Goal: Transaction & Acquisition: Purchase product/service

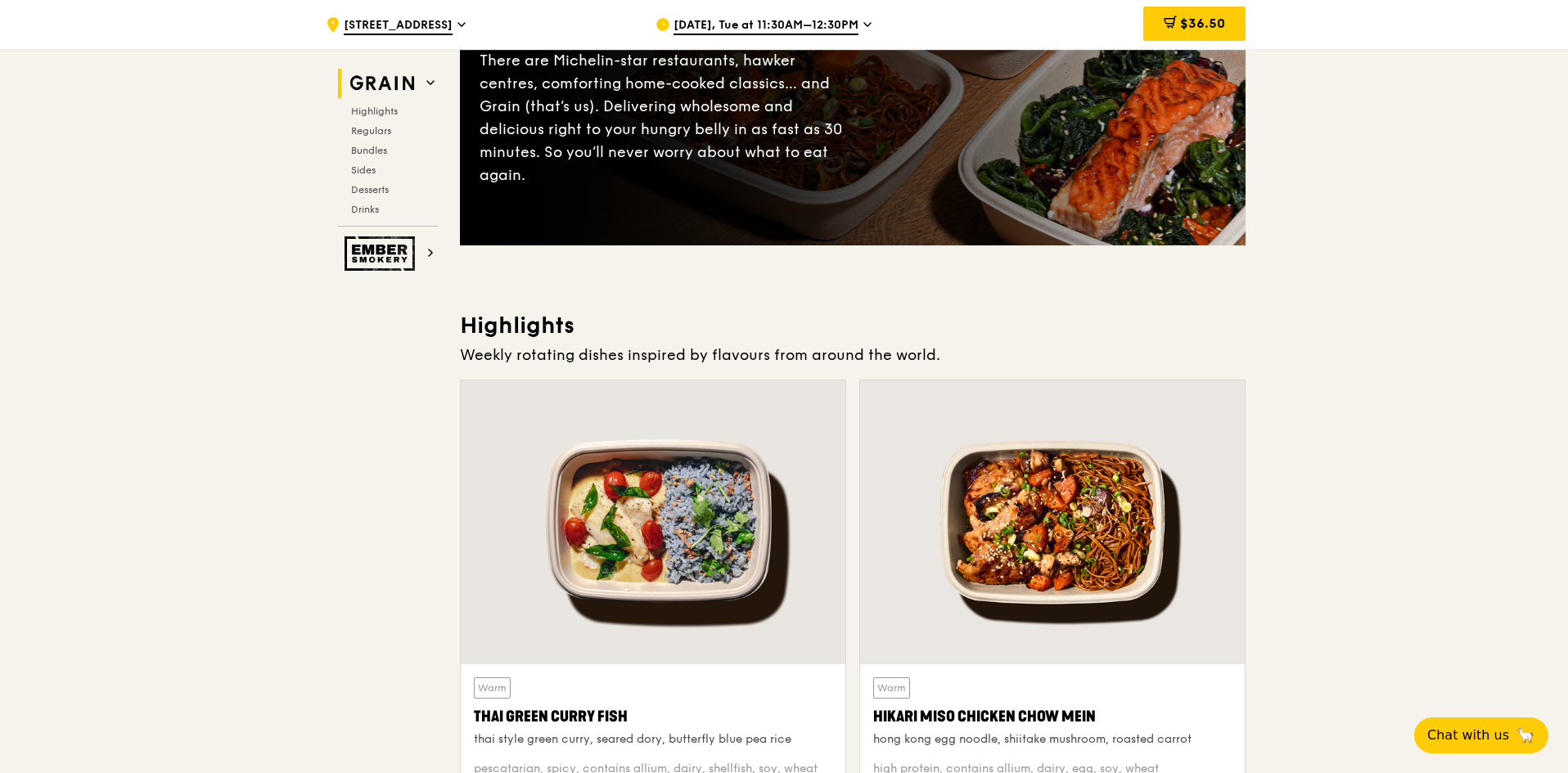
scroll to position [163, 0]
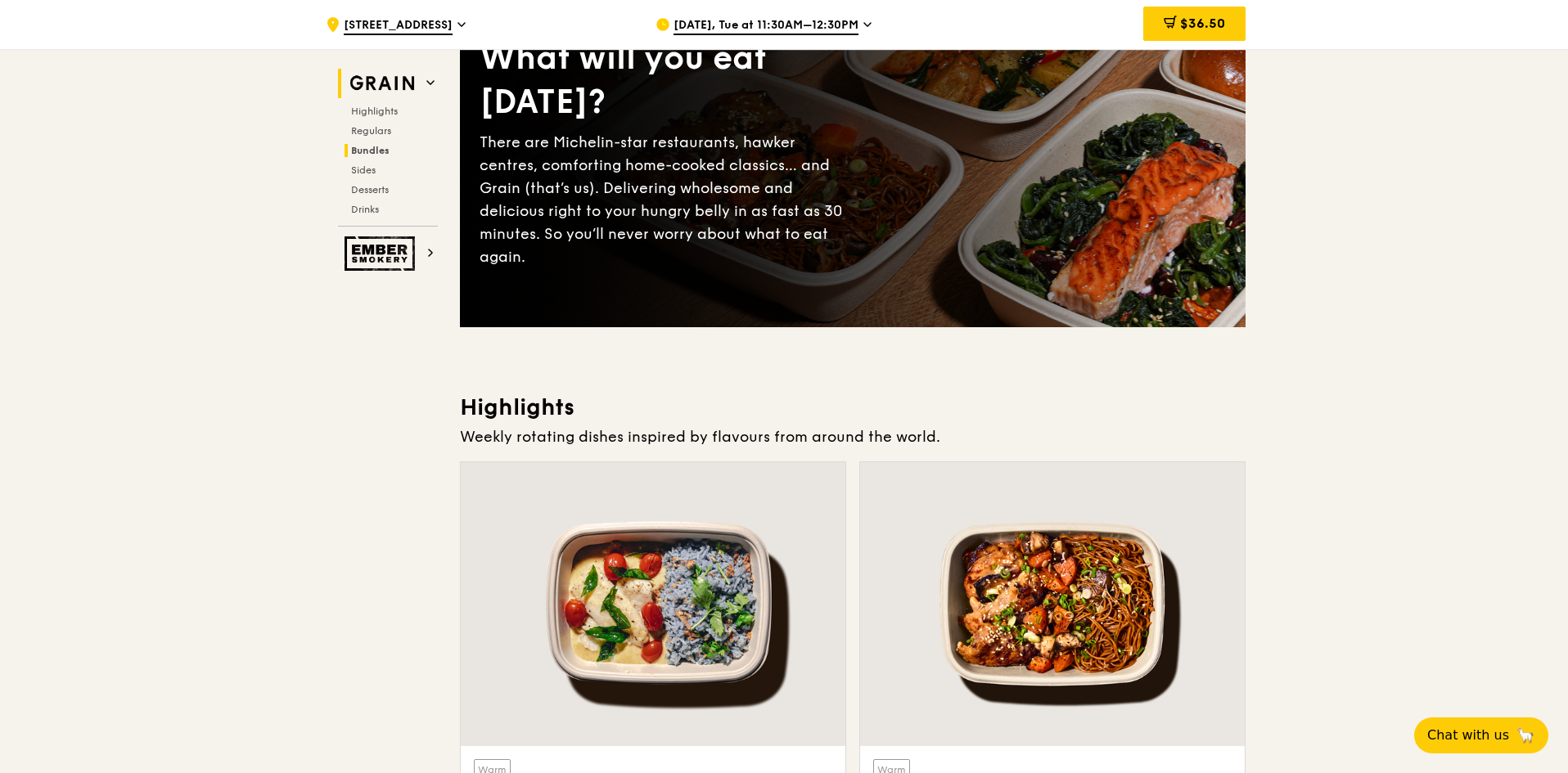
click at [374, 149] on span "Bundles" at bounding box center [369, 150] width 38 height 11
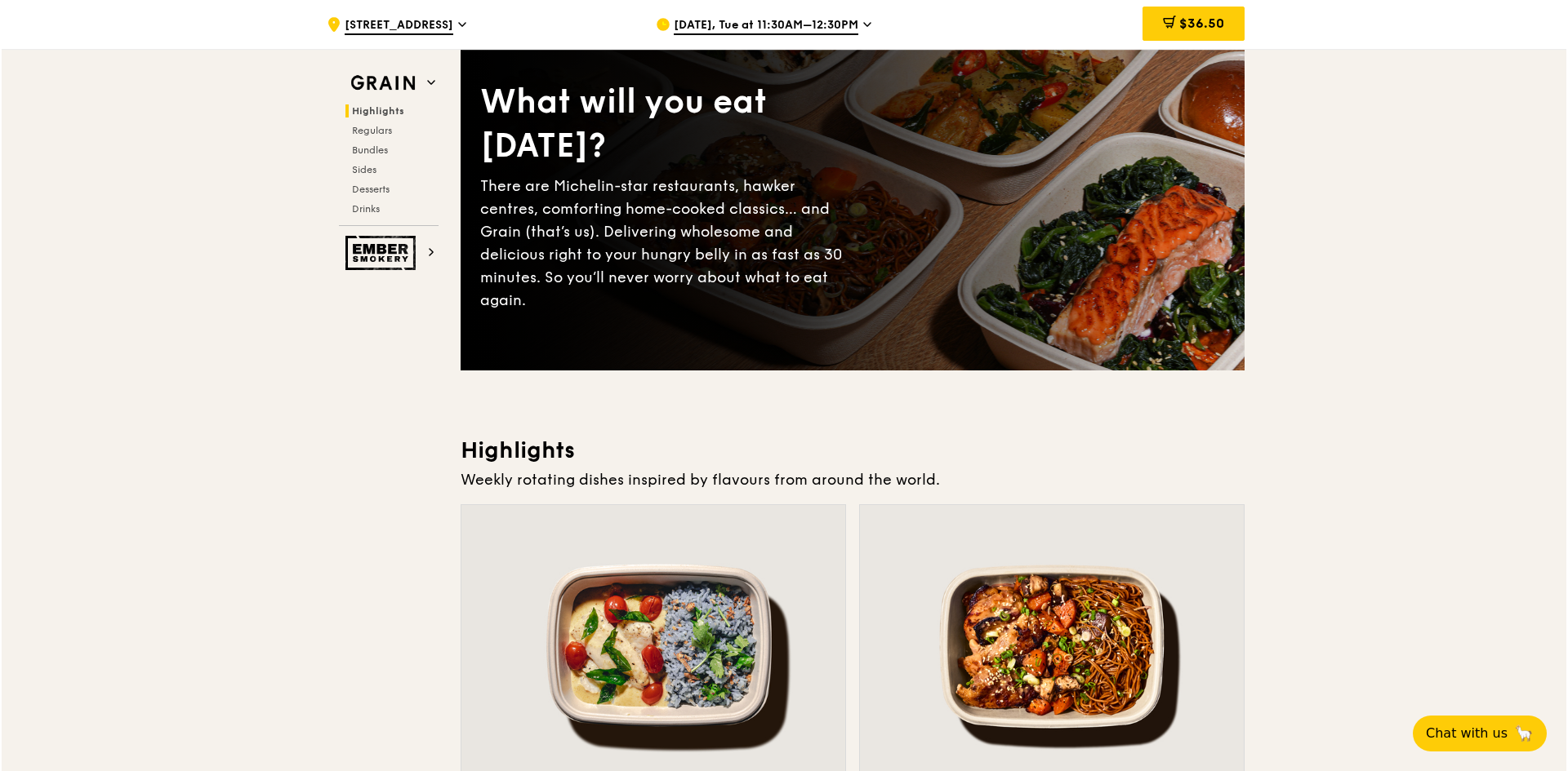
scroll to position [0, 0]
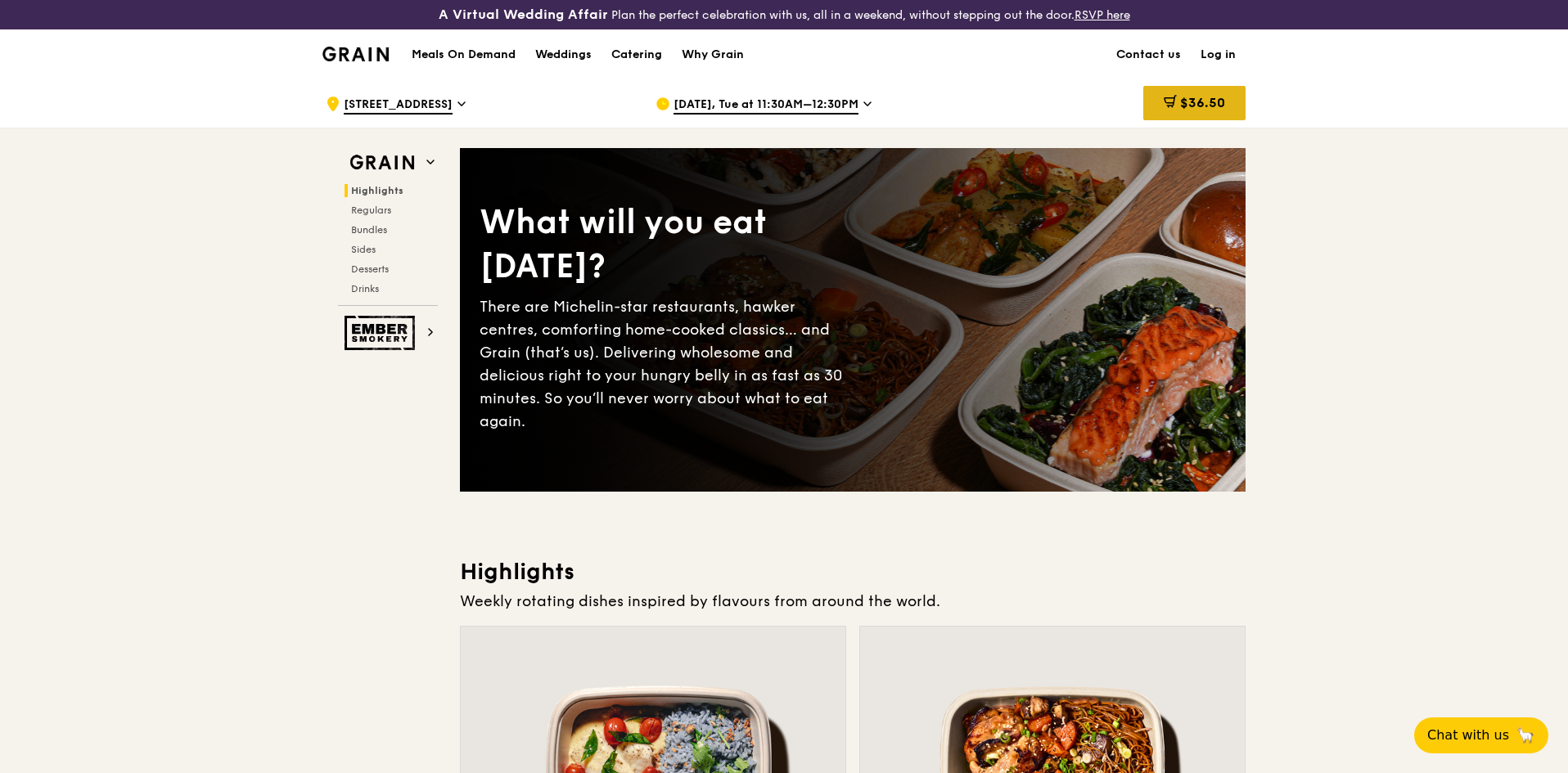
click at [1206, 103] on span "$36.50" at bounding box center [1203, 102] width 45 height 16
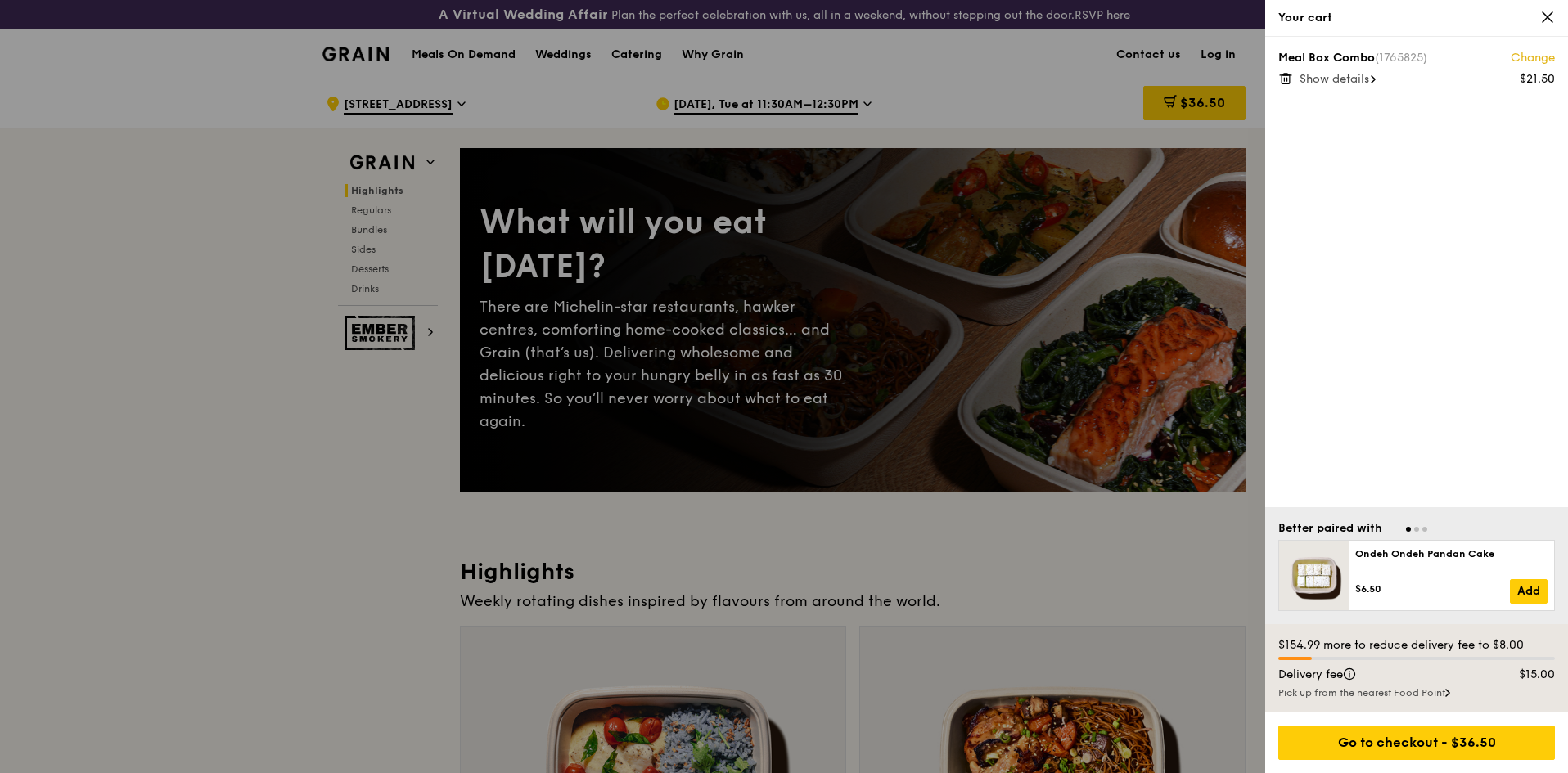
click at [1305, 79] on span "Show details" at bounding box center [1334, 79] width 70 height 14
click at [1541, 58] on link "Change" at bounding box center [1534, 58] width 45 height 17
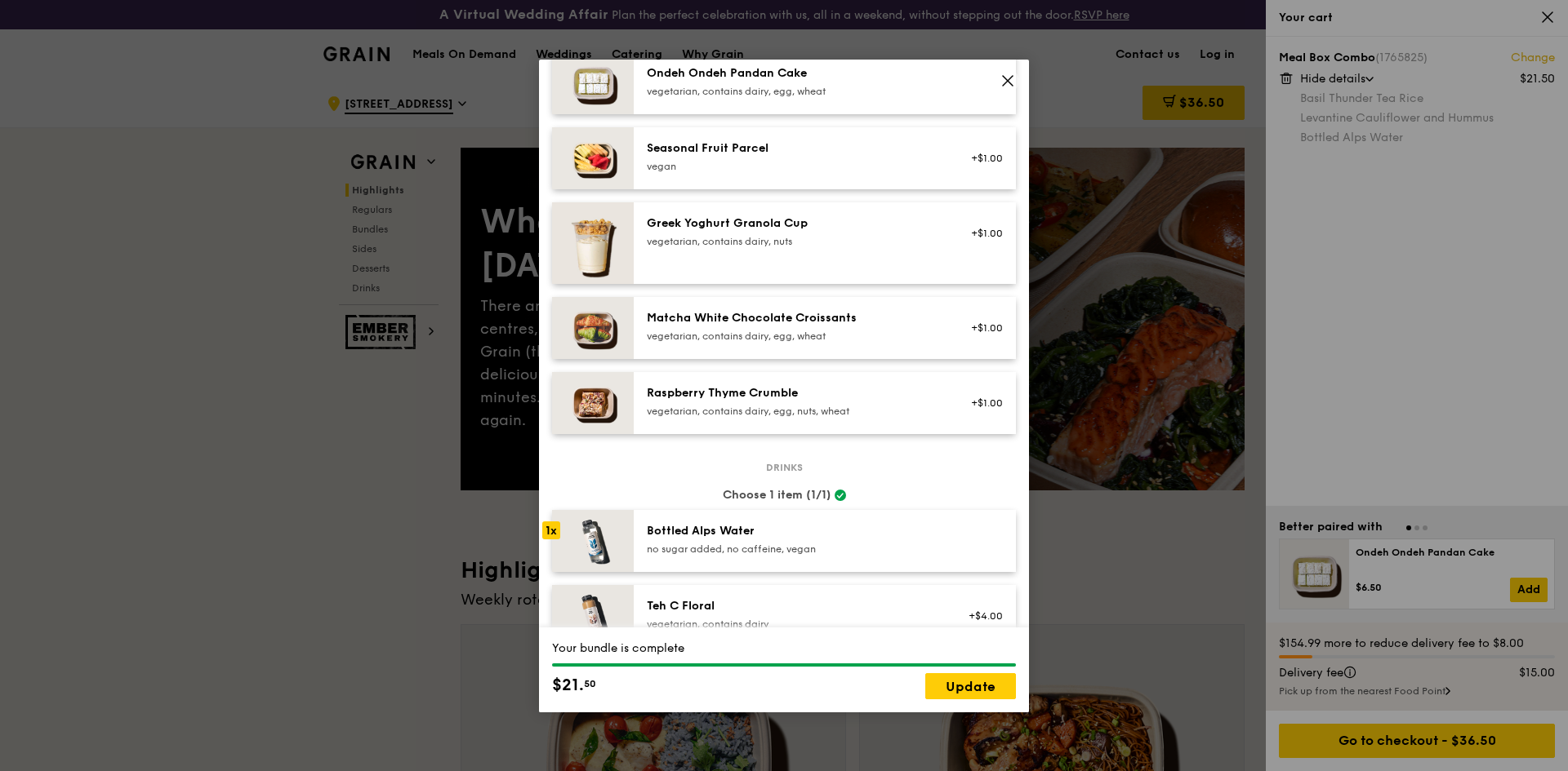
scroll to position [1215, 0]
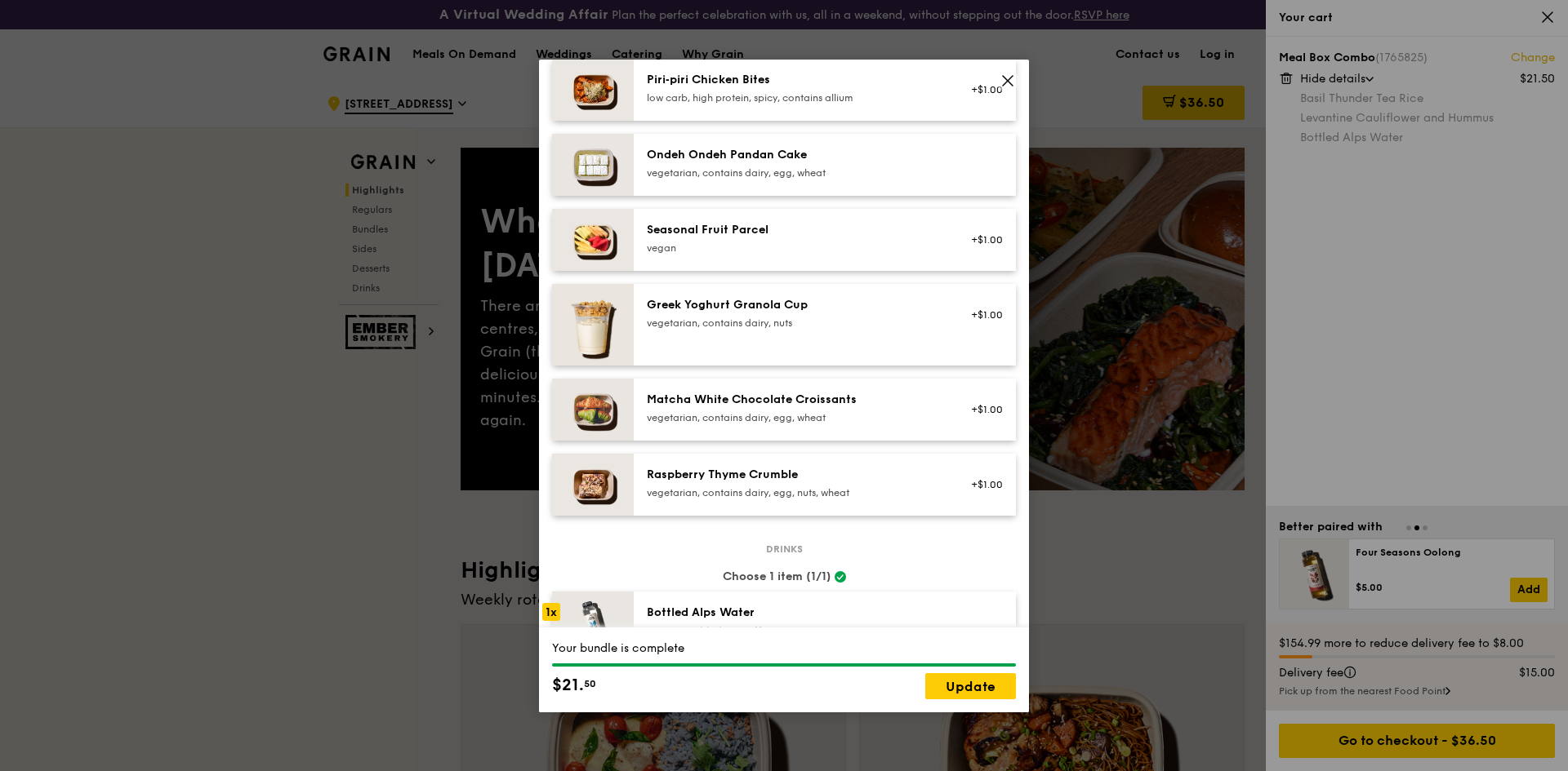
click at [787, 254] on div "vegan" at bounding box center [793, 248] width 294 height 13
click at [971, 690] on link "Update" at bounding box center [971, 686] width 91 height 26
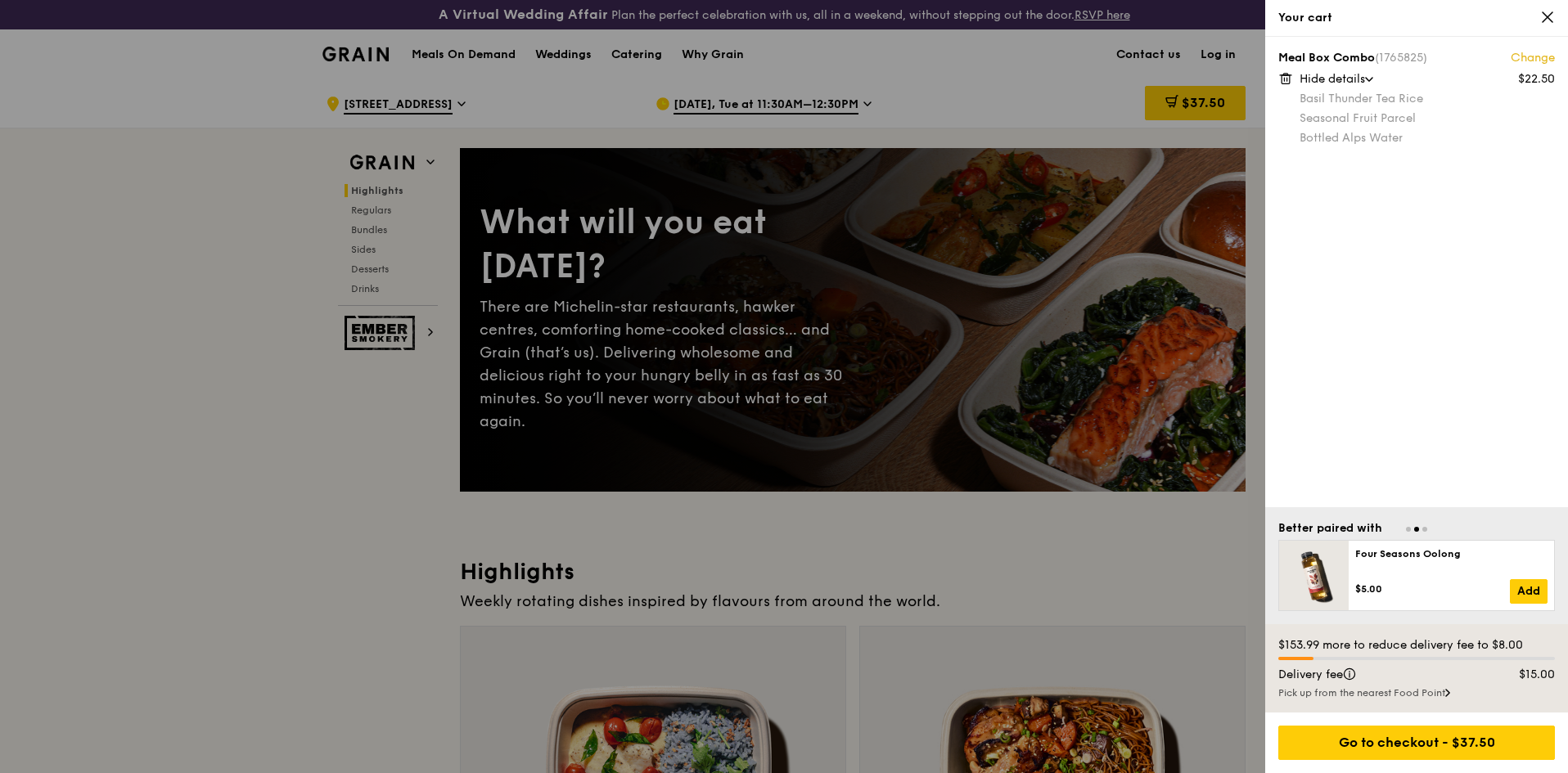
click at [1224, 105] on div at bounding box center [784, 386] width 1568 height 773
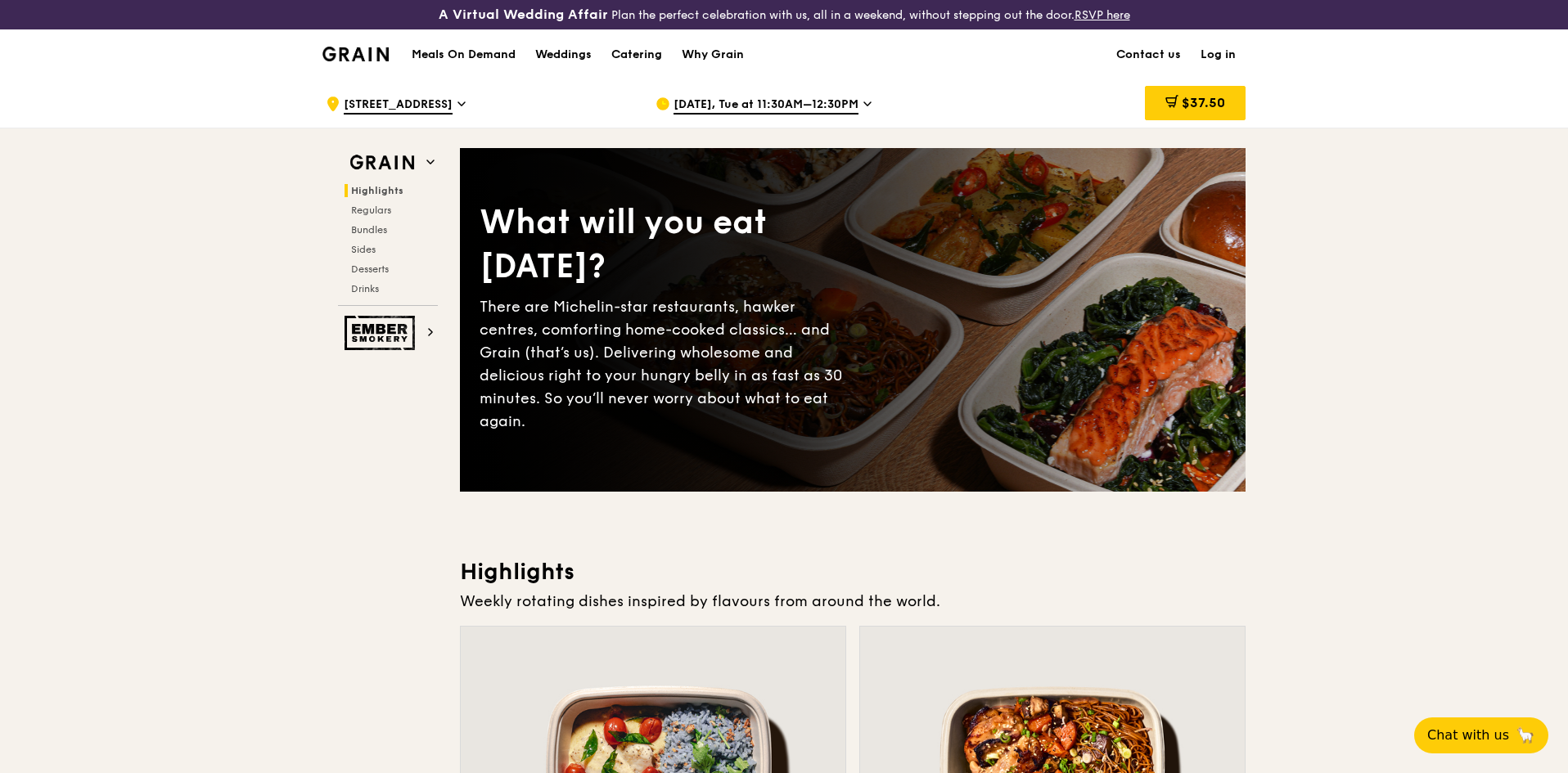
click at [1224, 105] on span "$37.50" at bounding box center [1203, 102] width 44 height 16
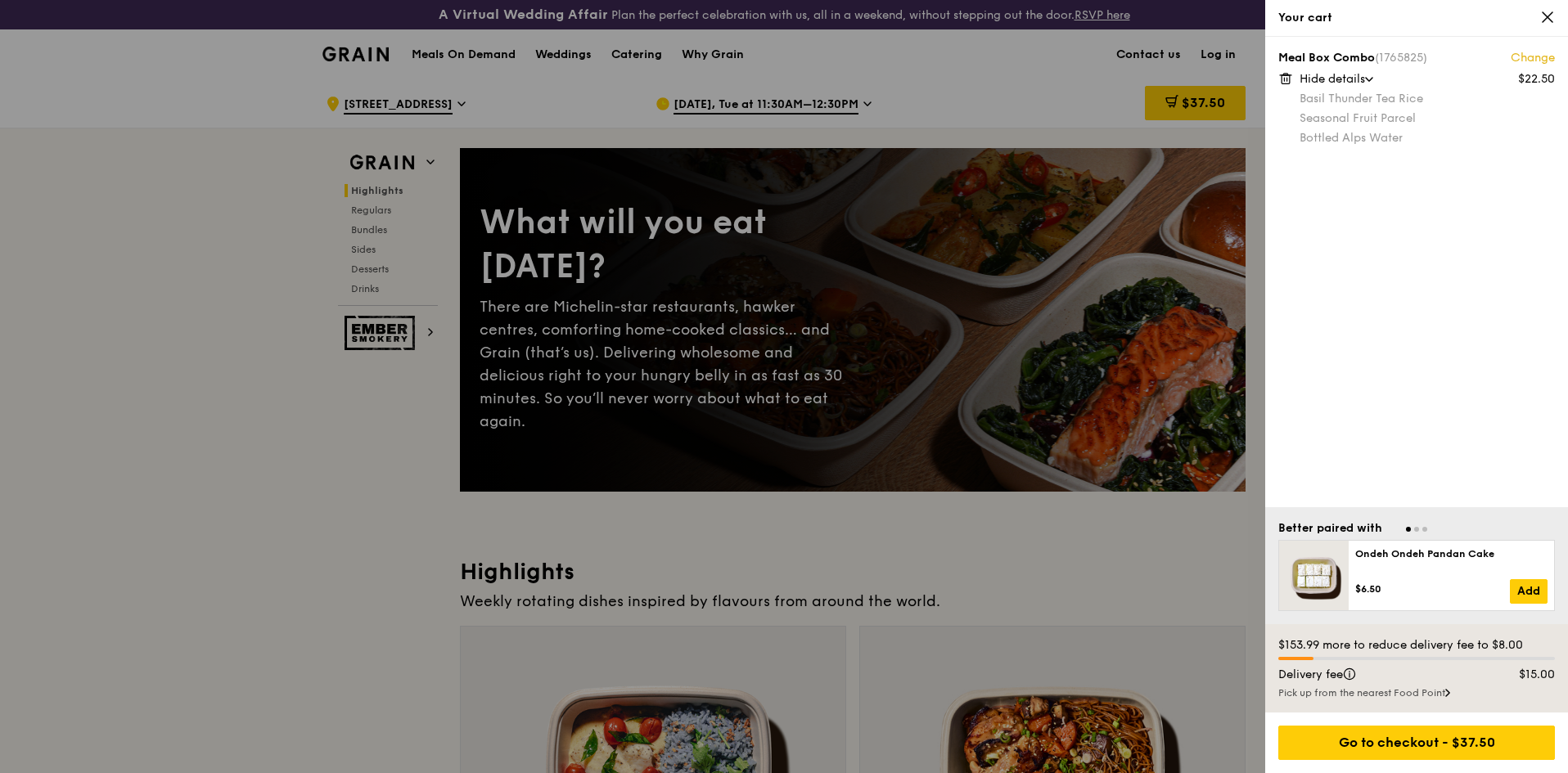
click at [1544, 58] on link "Change" at bounding box center [1534, 58] width 45 height 17
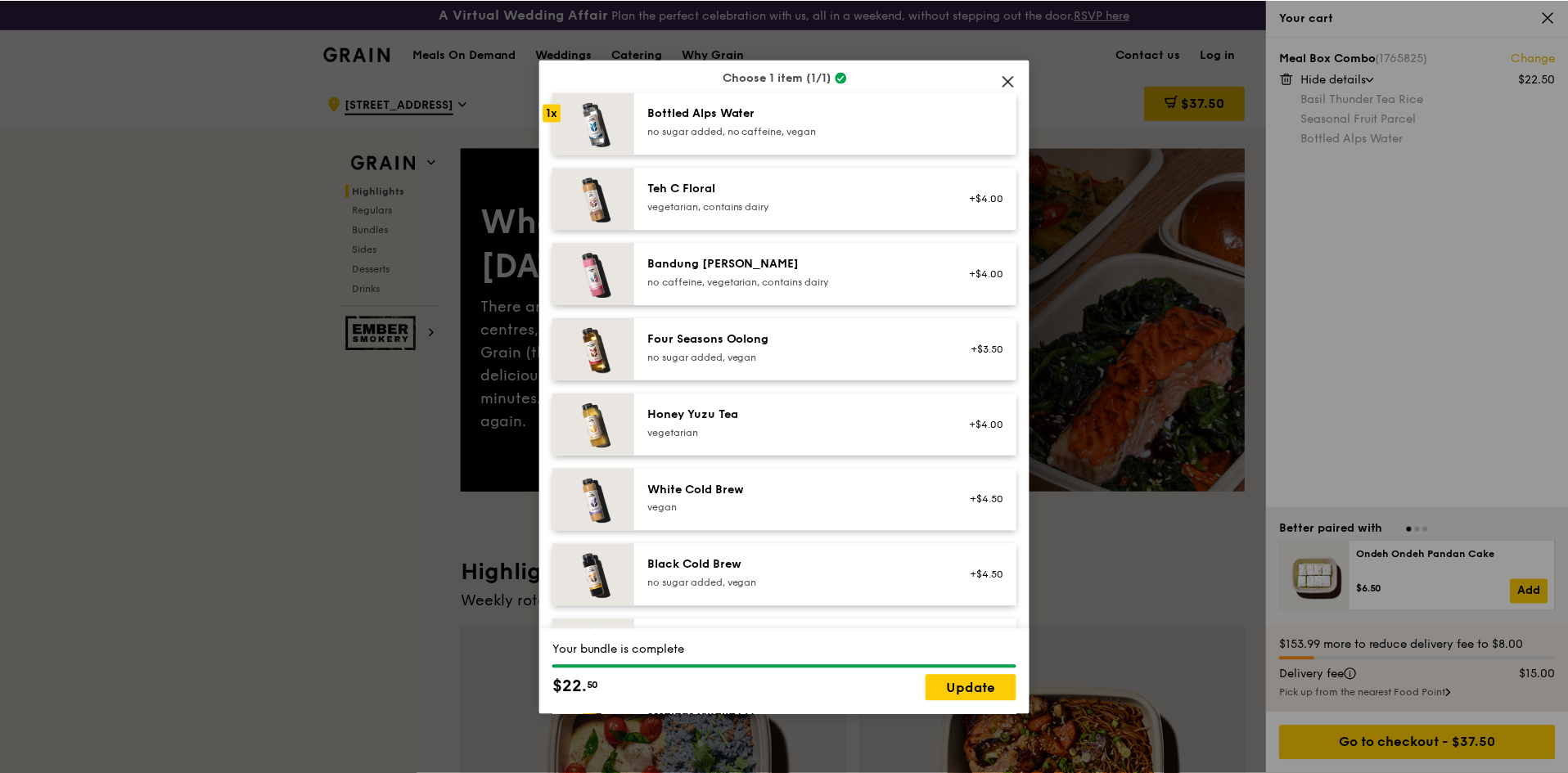
scroll to position [1809, 0]
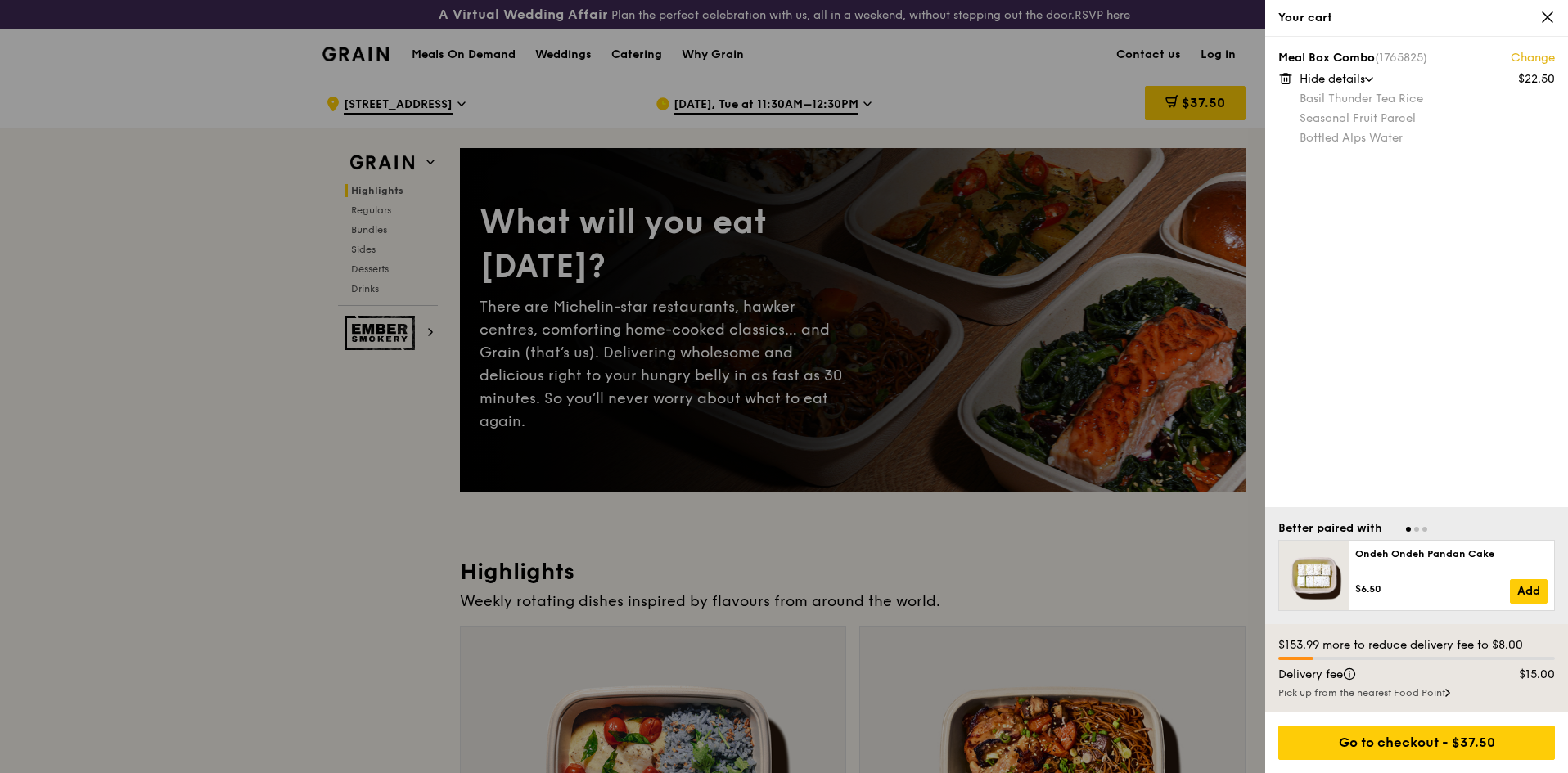
click at [368, 286] on div at bounding box center [784, 386] width 1568 height 773
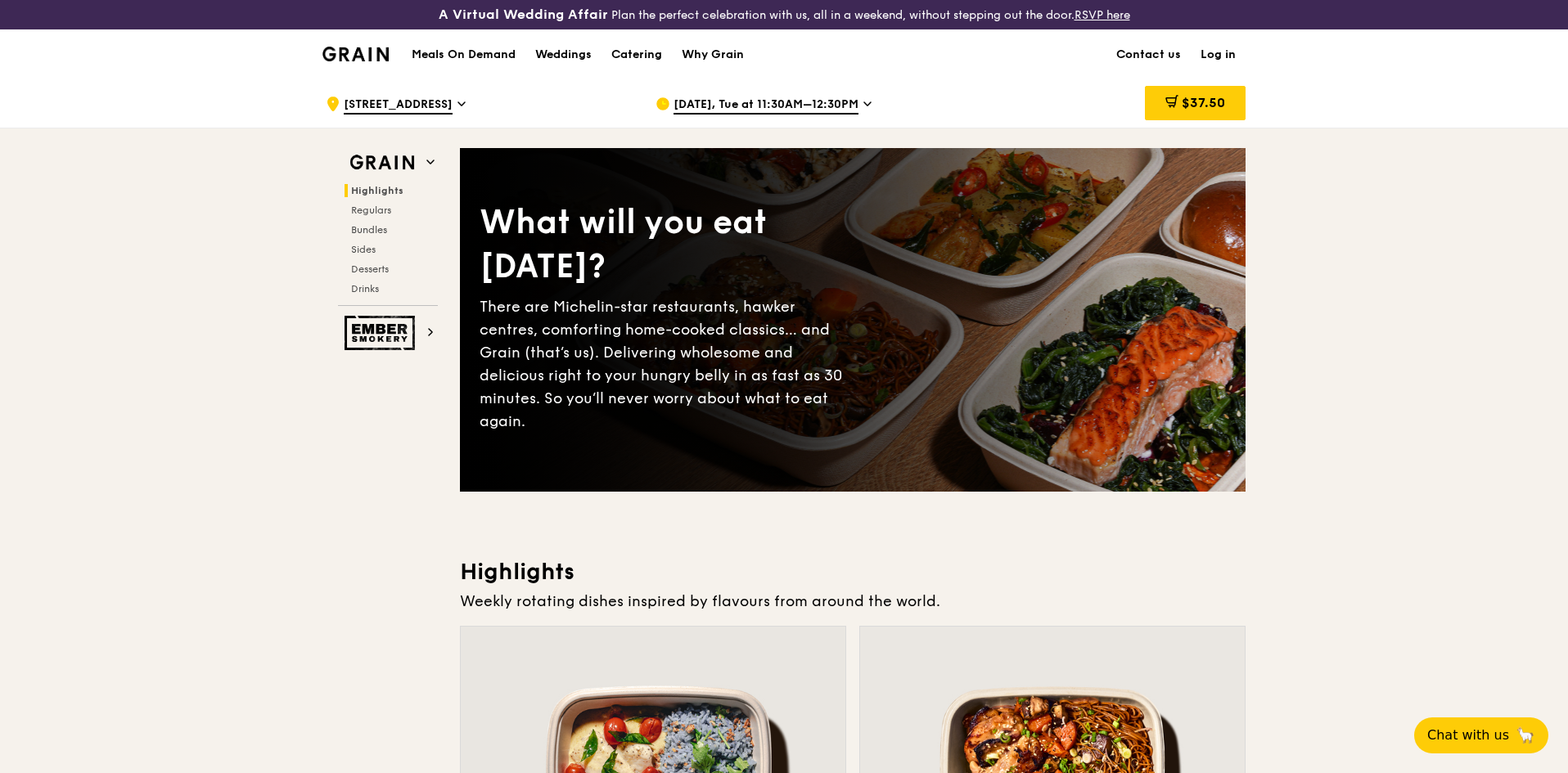
click at [368, 286] on span "Drinks" at bounding box center [365, 289] width 28 height 11
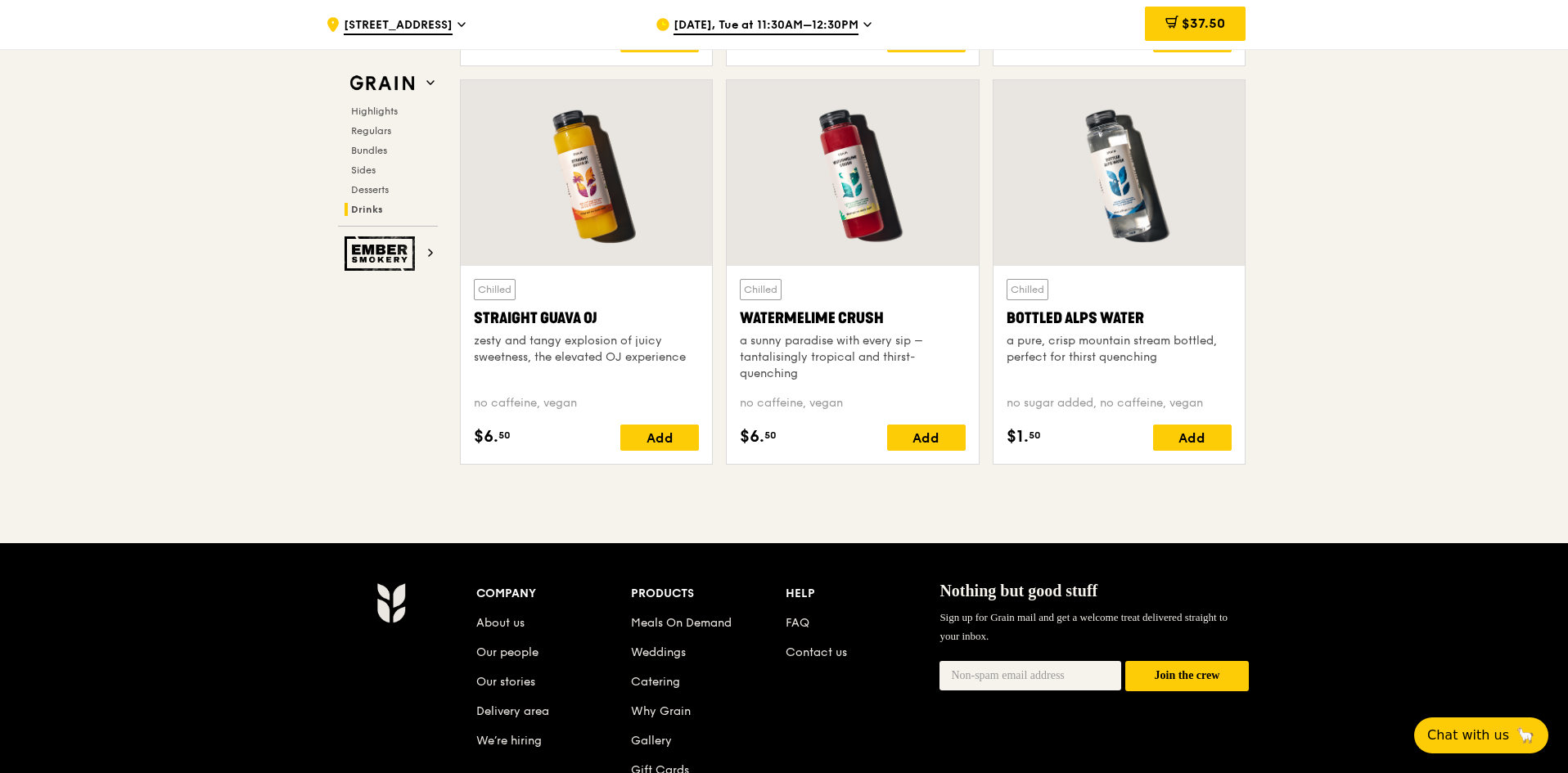
scroll to position [6248, 0]
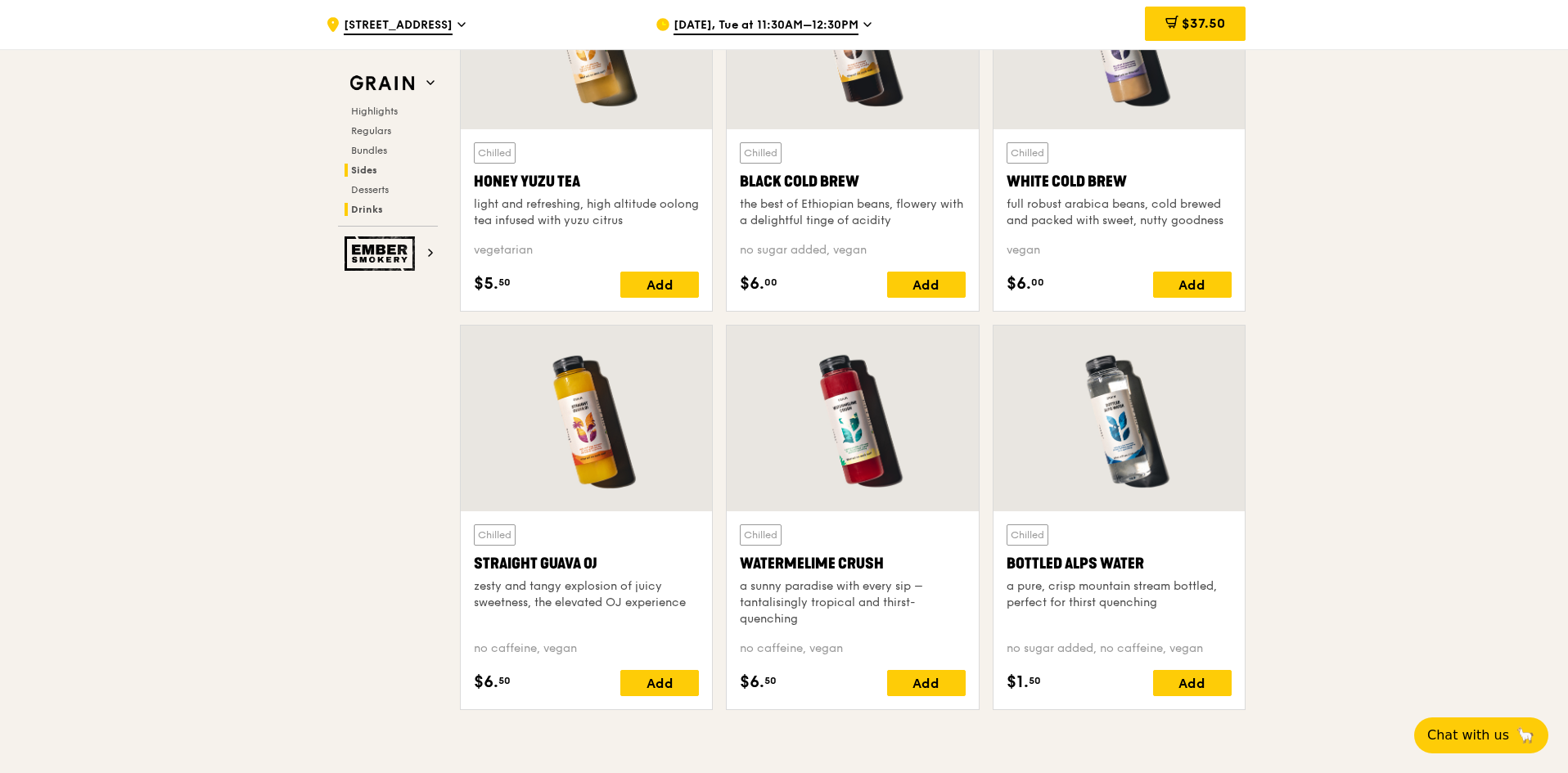
click at [372, 170] on span "Sides" at bounding box center [364, 170] width 26 height 11
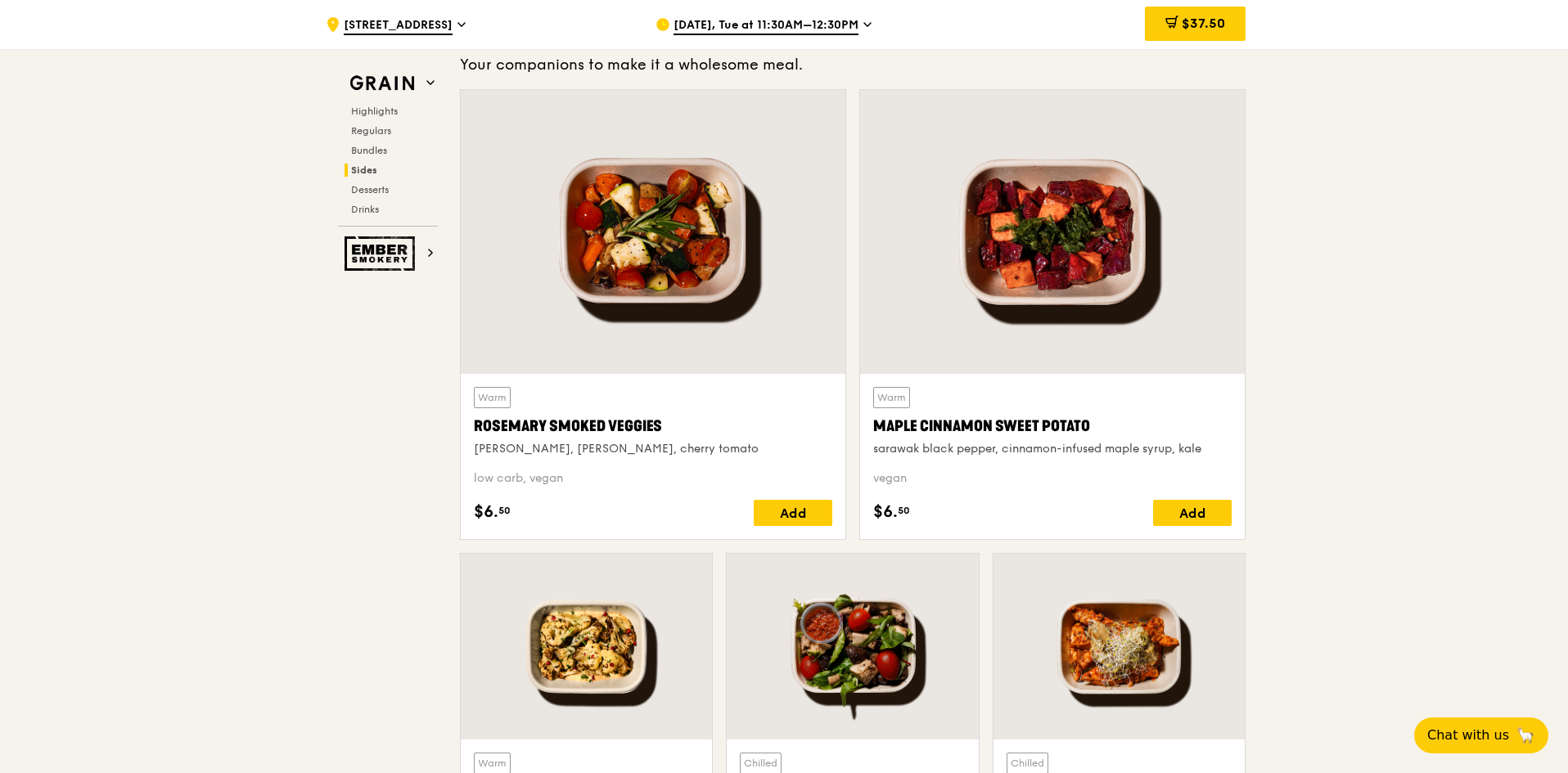
scroll to position [3658, 0]
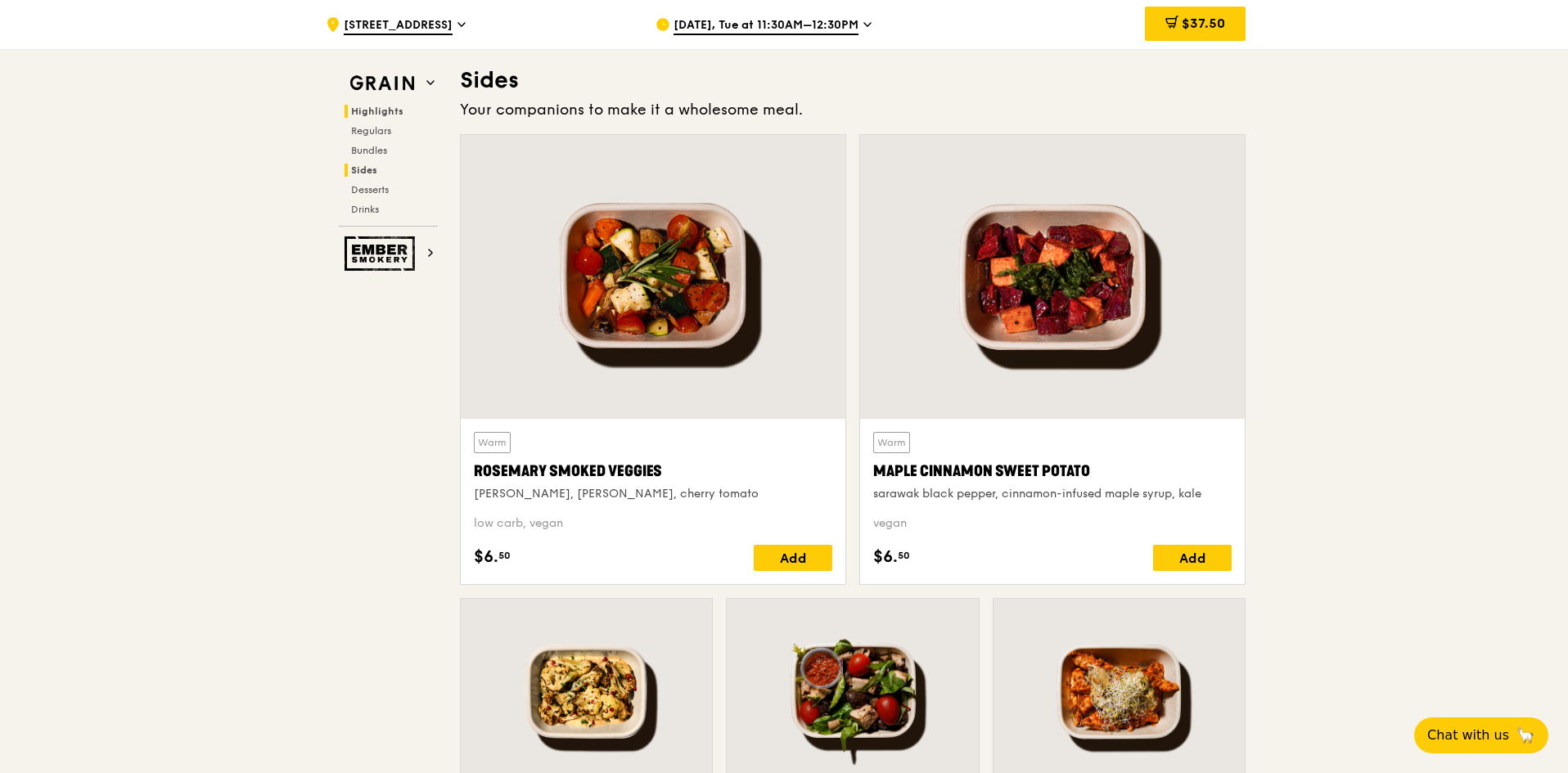
click at [385, 116] on span "Highlights" at bounding box center [377, 111] width 52 height 11
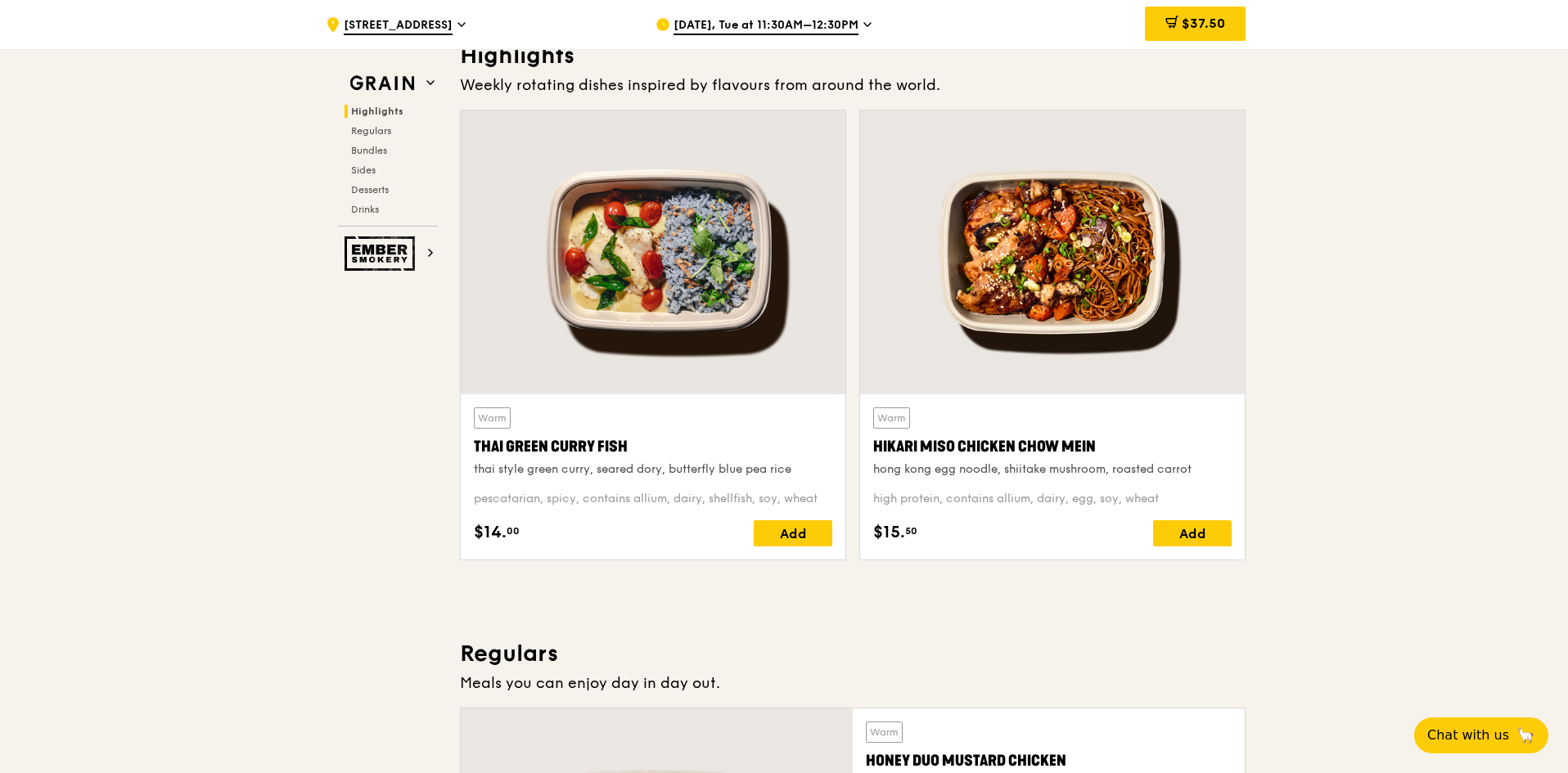
scroll to position [491, 0]
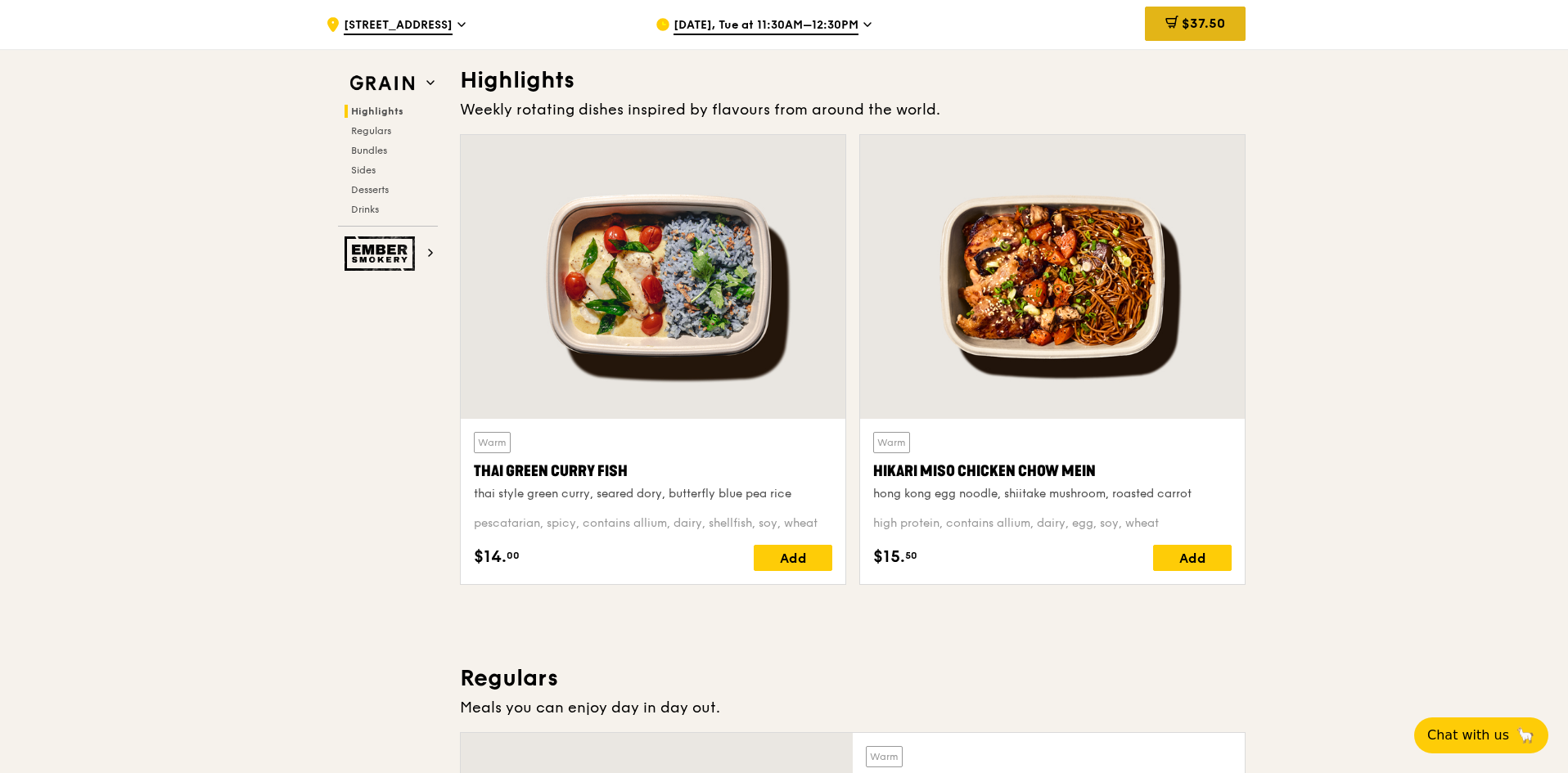
click at [1202, 24] on span "$37.50" at bounding box center [1203, 23] width 44 height 16
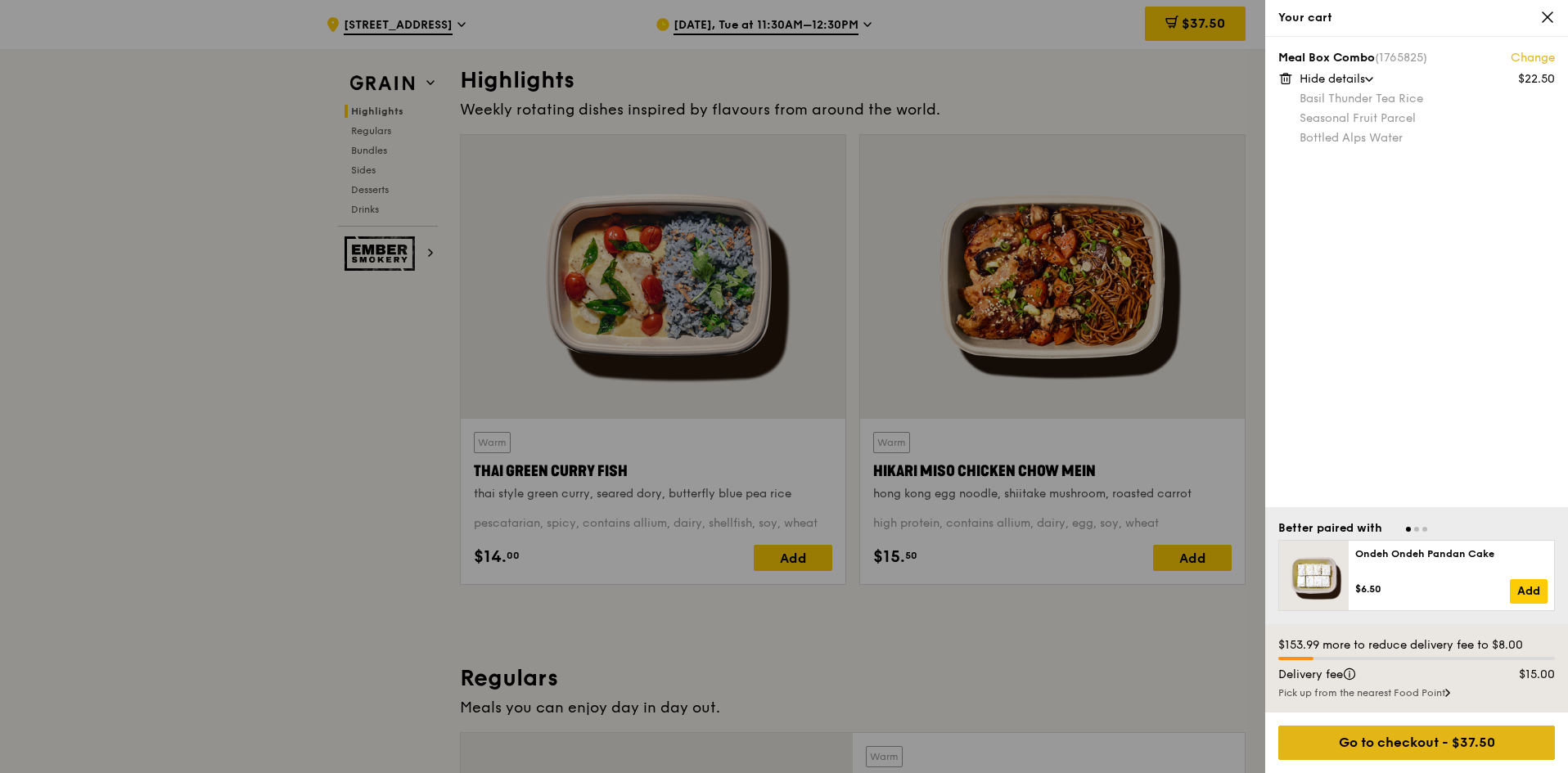
click at [1446, 737] on div "Go to checkout - $37.50" at bounding box center [1417, 742] width 277 height 34
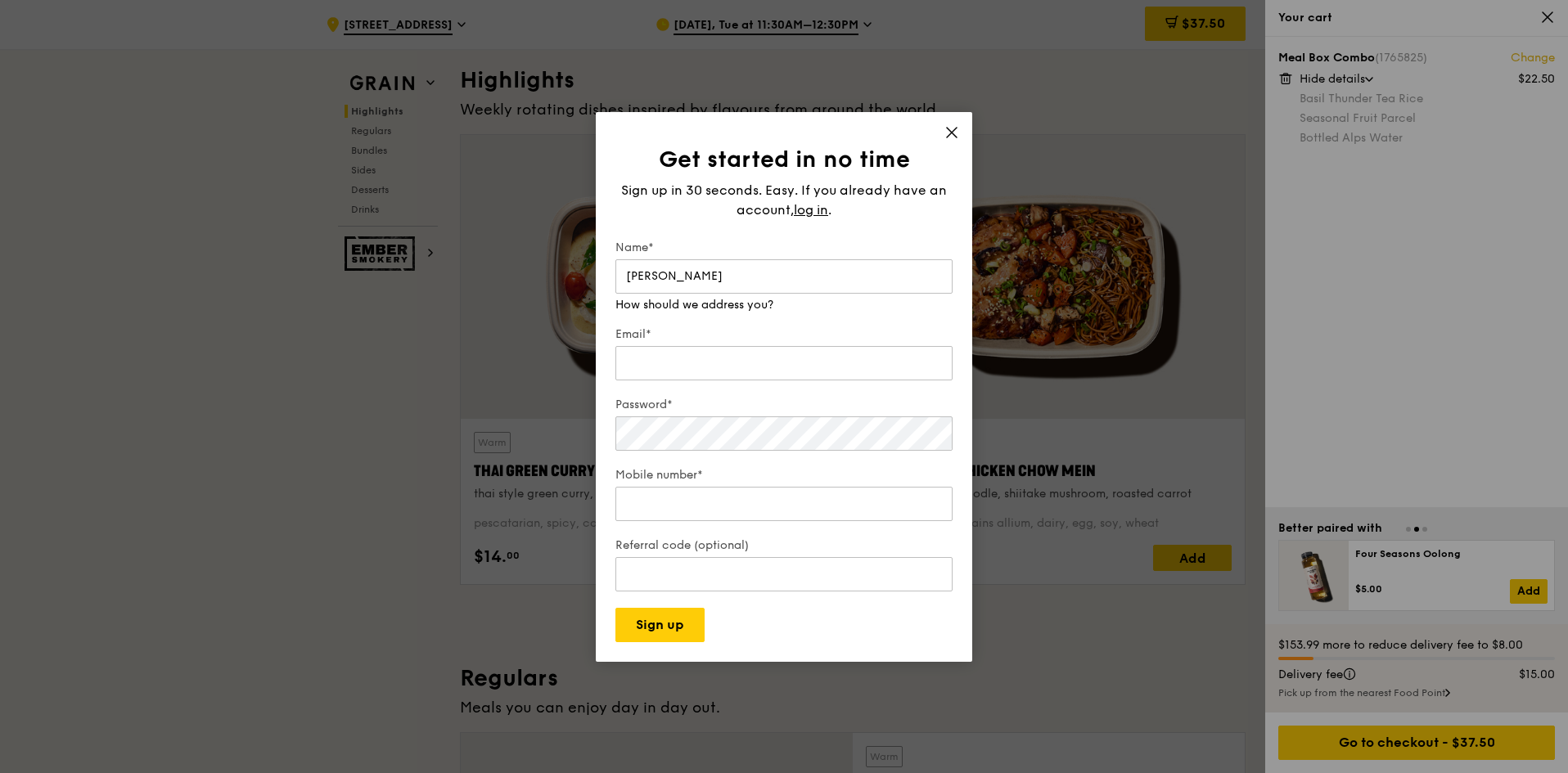
type input "[PERSON_NAME]"
type input "S"
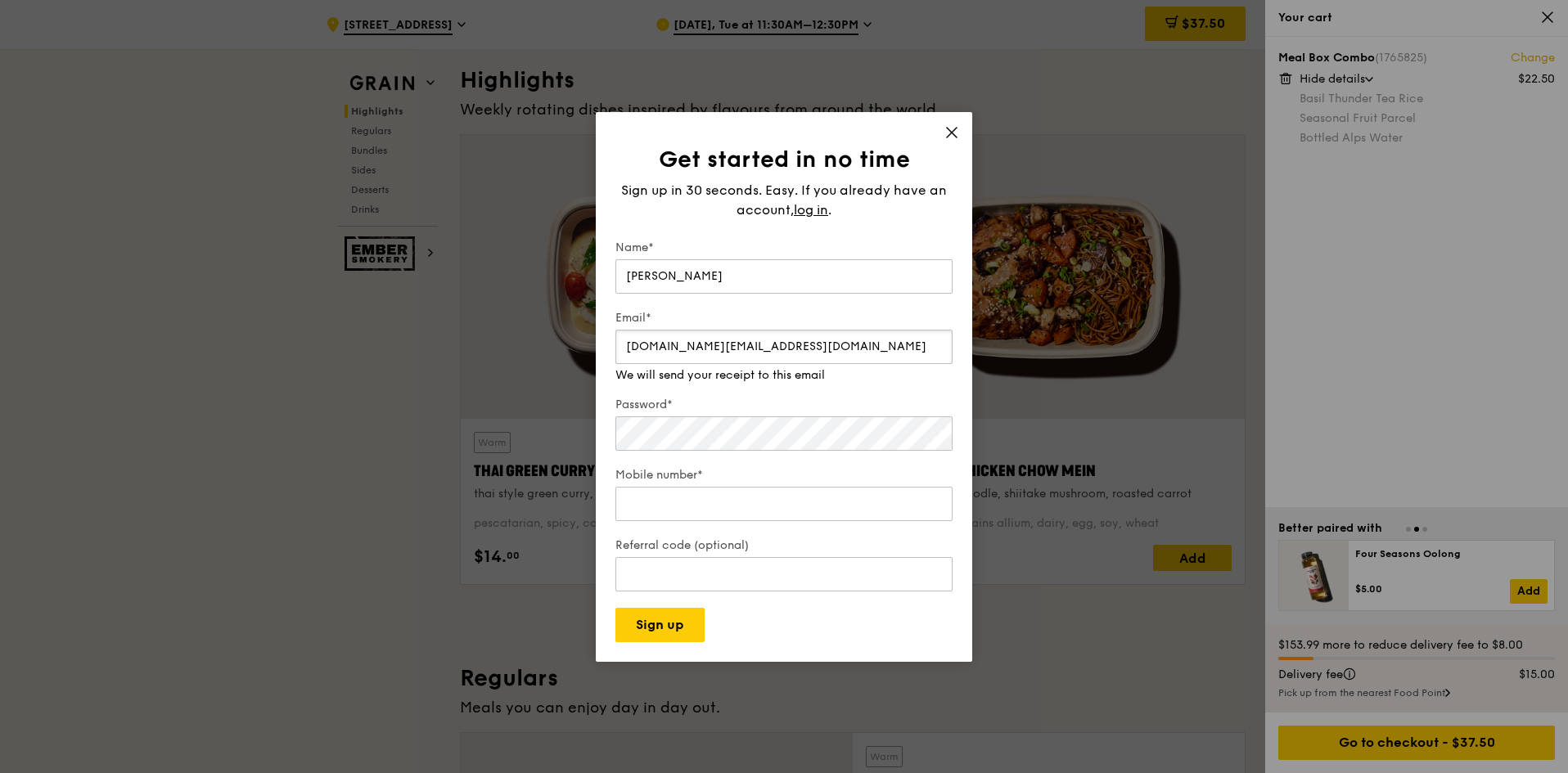
type input "[DOMAIN_NAME][EMAIL_ADDRESS][DOMAIN_NAME]"
click at [901, 495] on input "Mobile number*" at bounding box center [784, 487] width 337 height 34
type input "80433149"
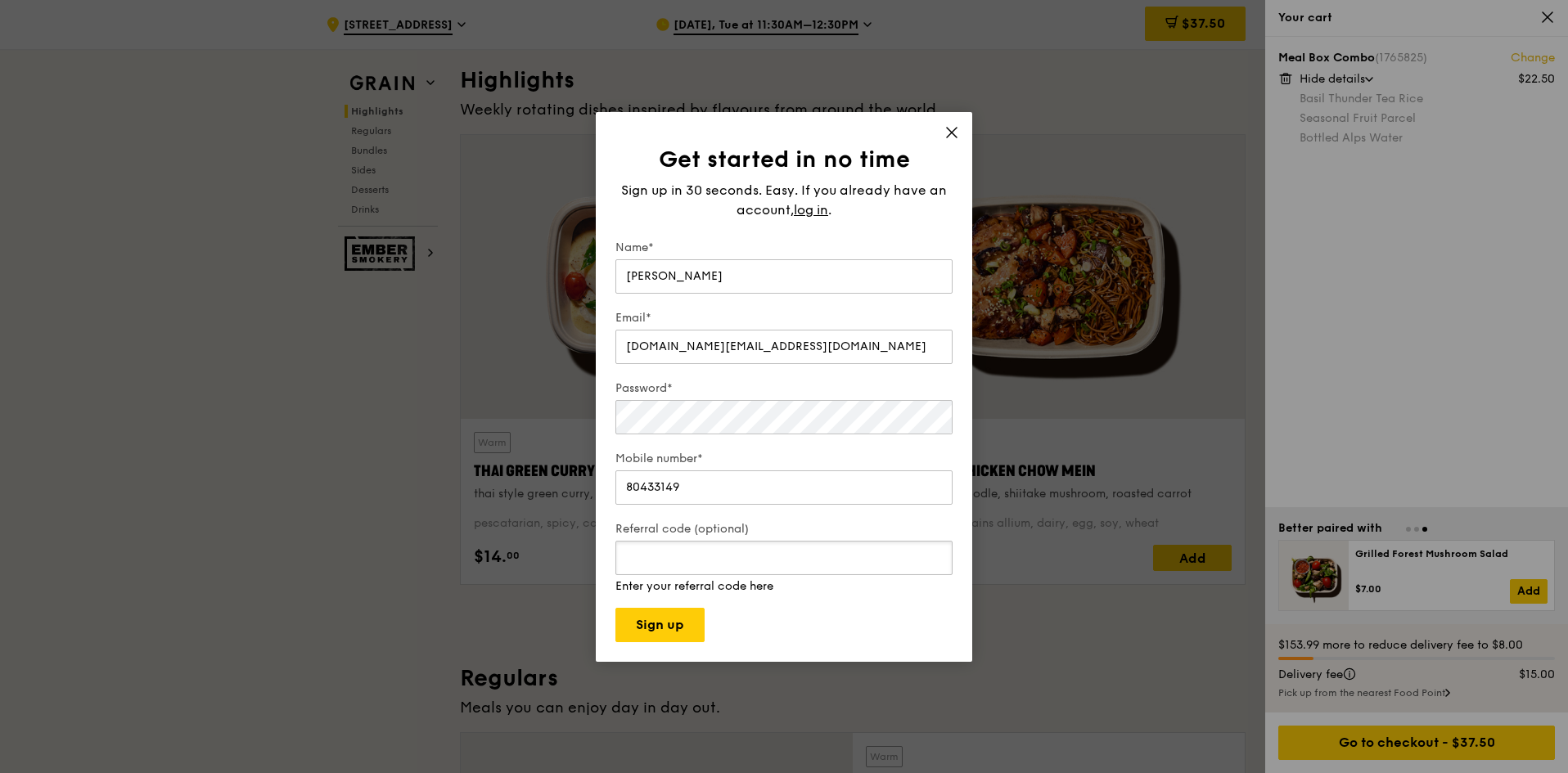
click at [859, 571] on input "Referral code (optional)" at bounding box center [784, 558] width 337 height 34
click at [664, 627] on button "Sign up" at bounding box center [660, 625] width 89 height 34
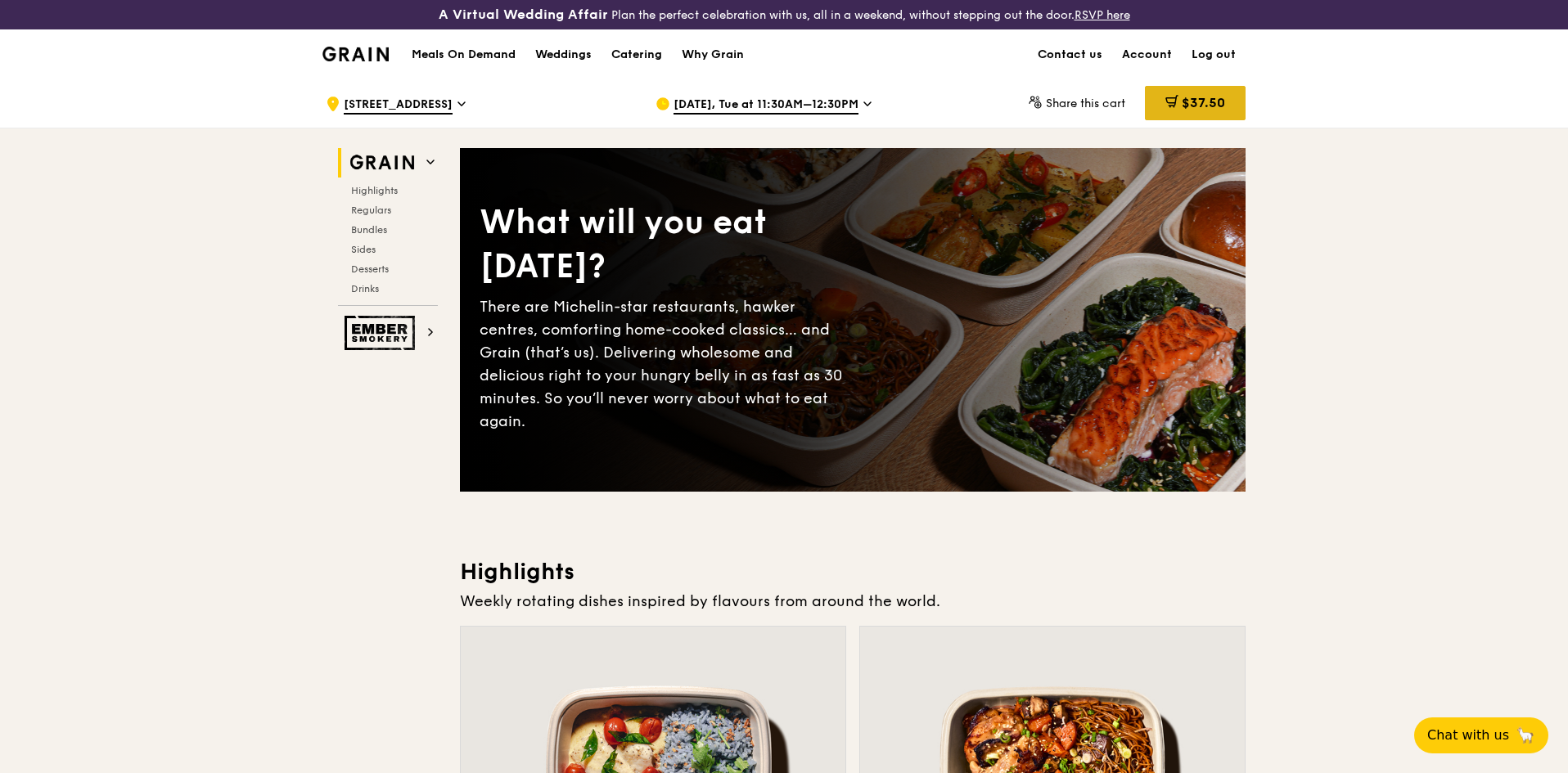
click at [1212, 102] on span "$37.50" at bounding box center [1203, 102] width 44 height 16
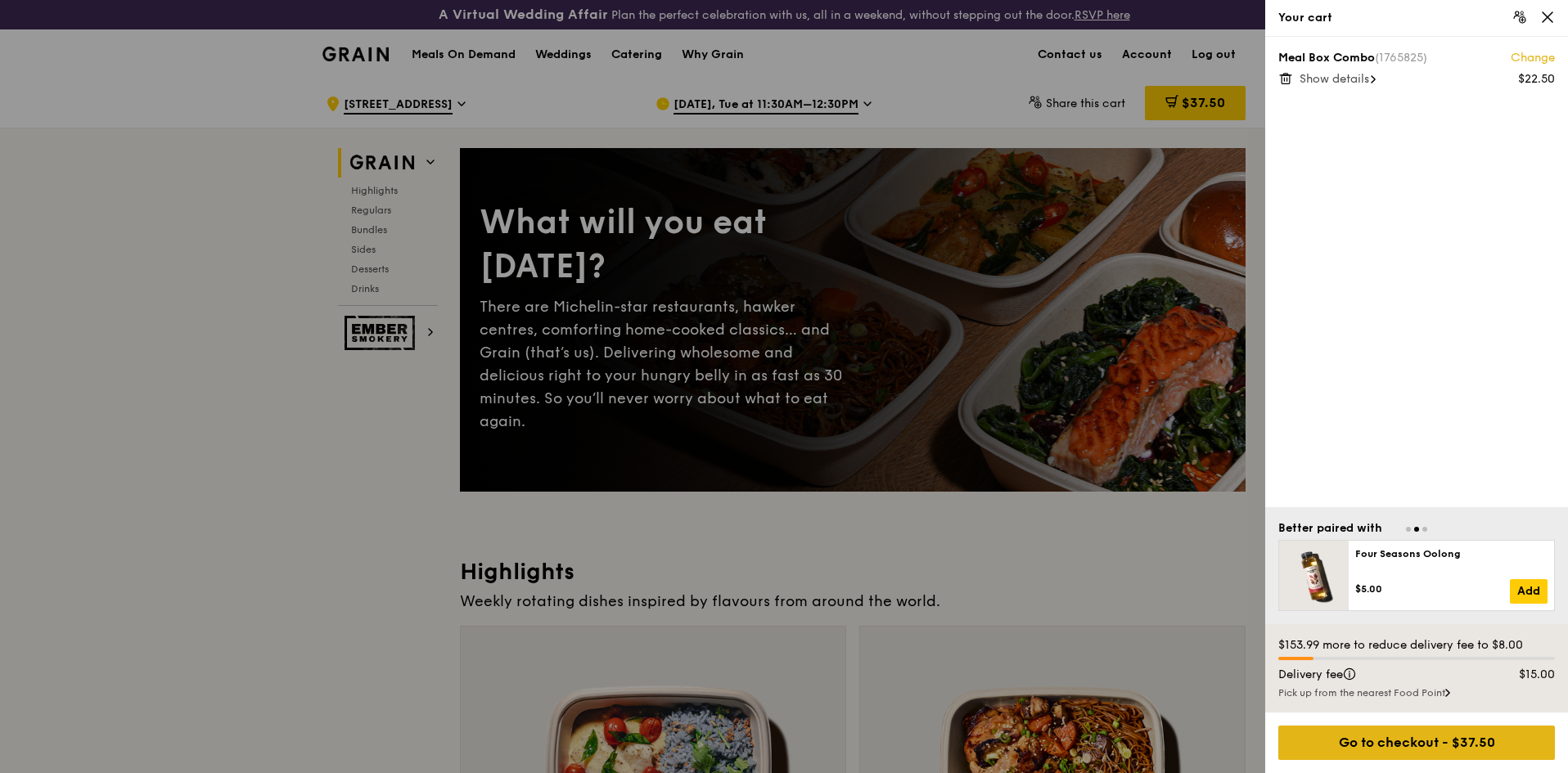
click at [1423, 739] on div "Go to checkout - $37.50" at bounding box center [1417, 742] width 277 height 34
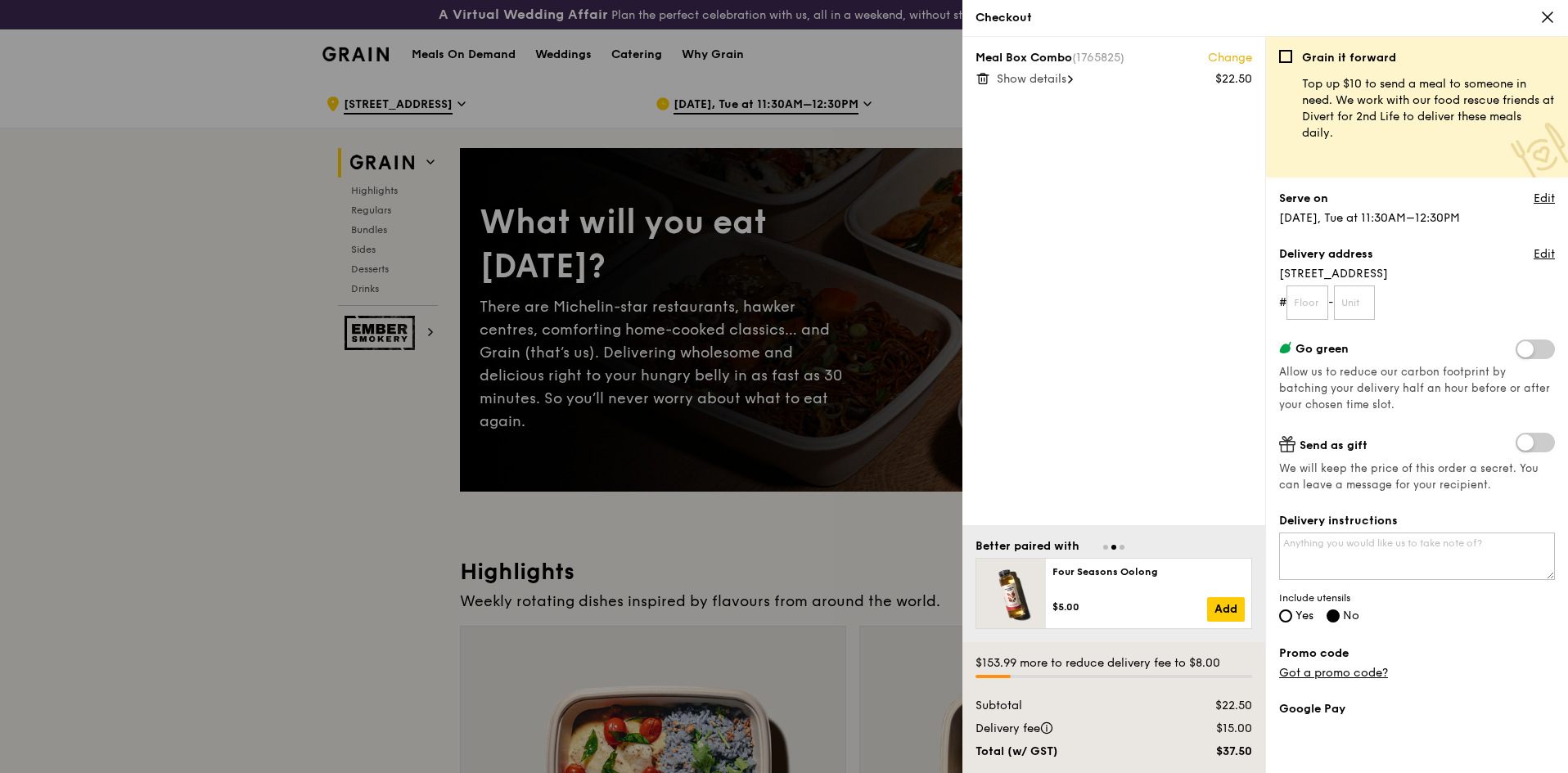
click at [1295, 614] on label "Yes" at bounding box center [1296, 617] width 34 height 14
click at [1292, 614] on input "Yes" at bounding box center [1286, 616] width 13 height 13
radio input "true"
radio input "false"
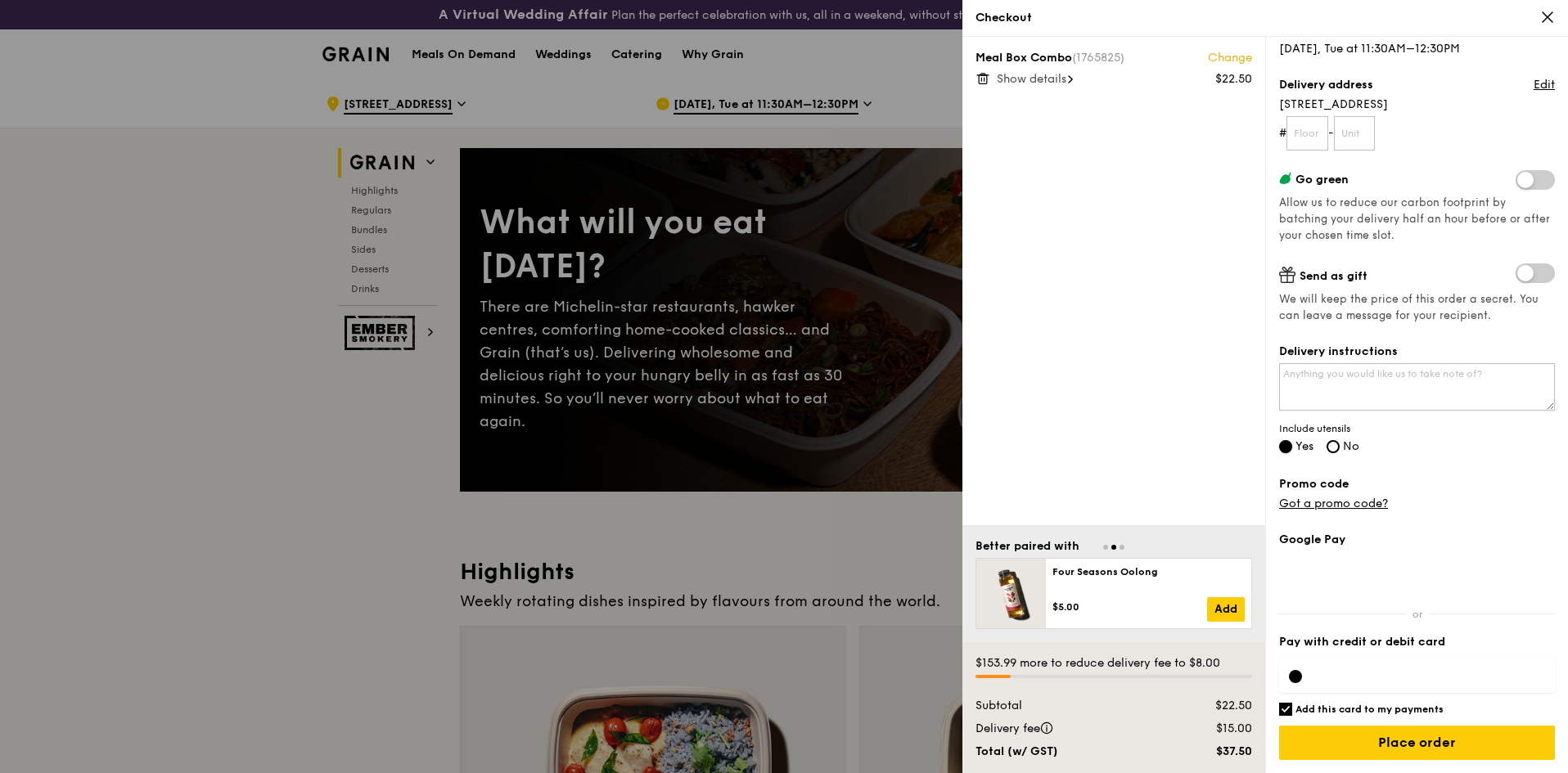
scroll to position [82, 0]
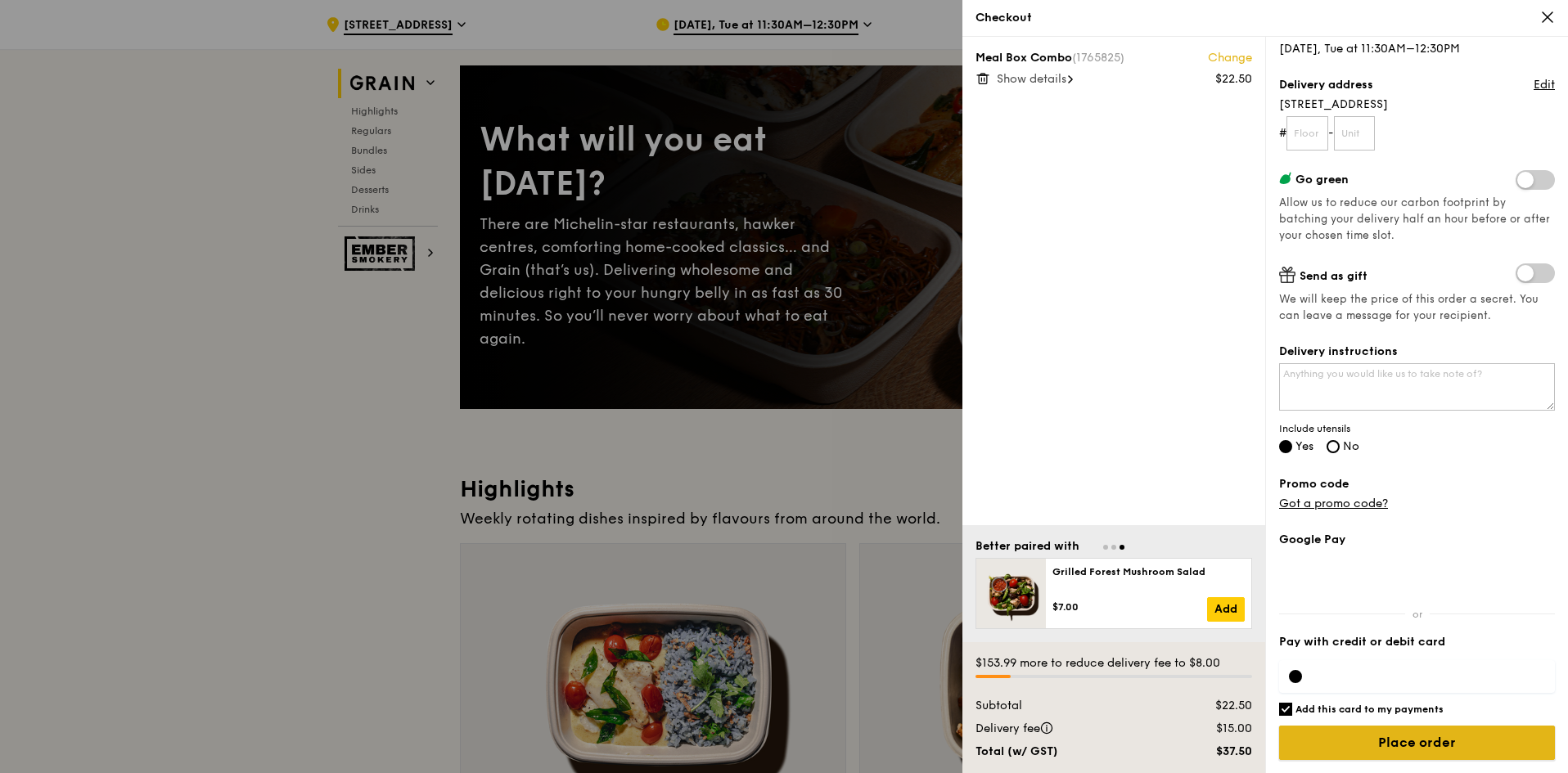
click at [1462, 741] on input "Place order" at bounding box center [1417, 742] width 276 height 34
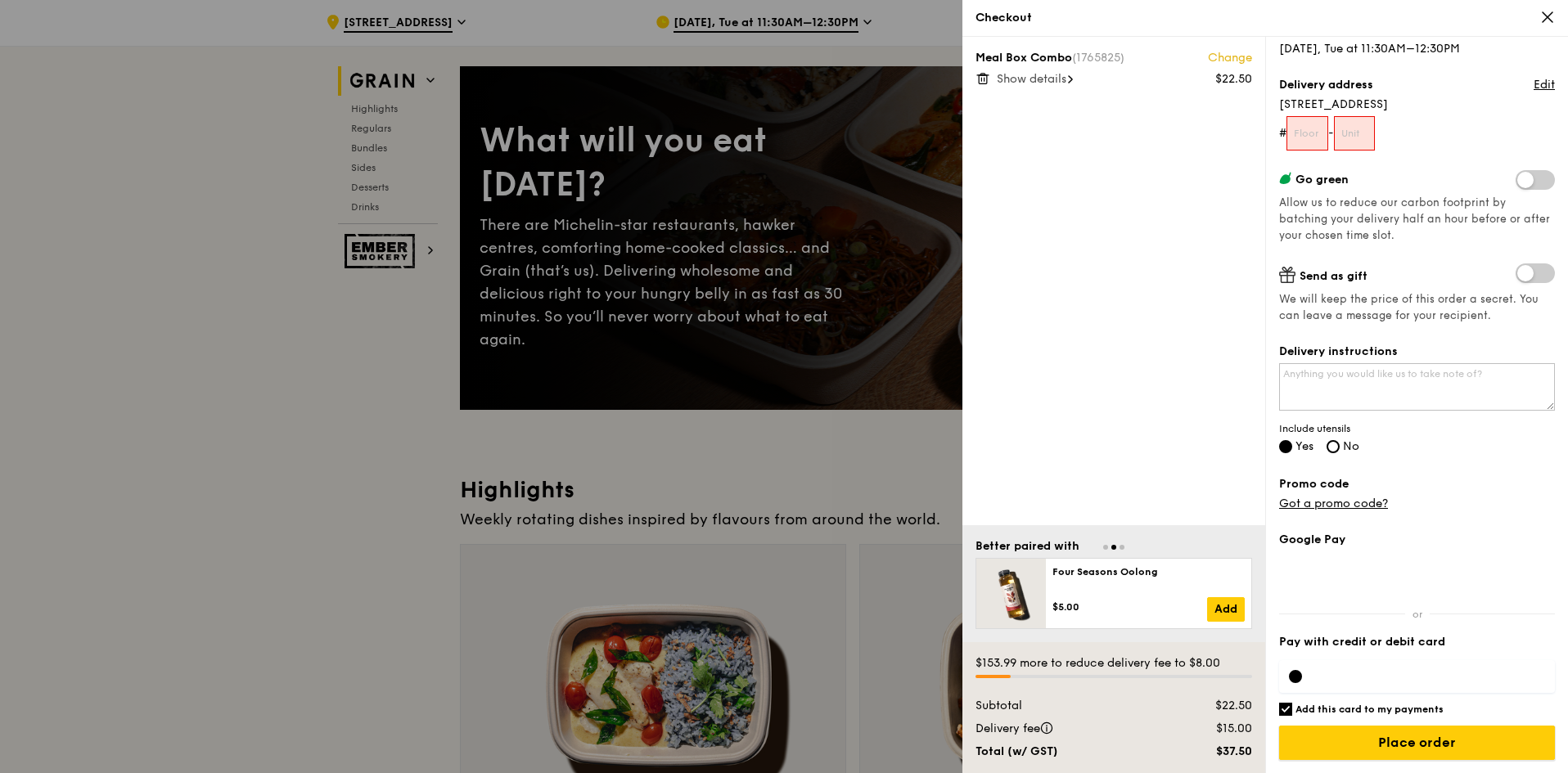
scroll to position [0, 0]
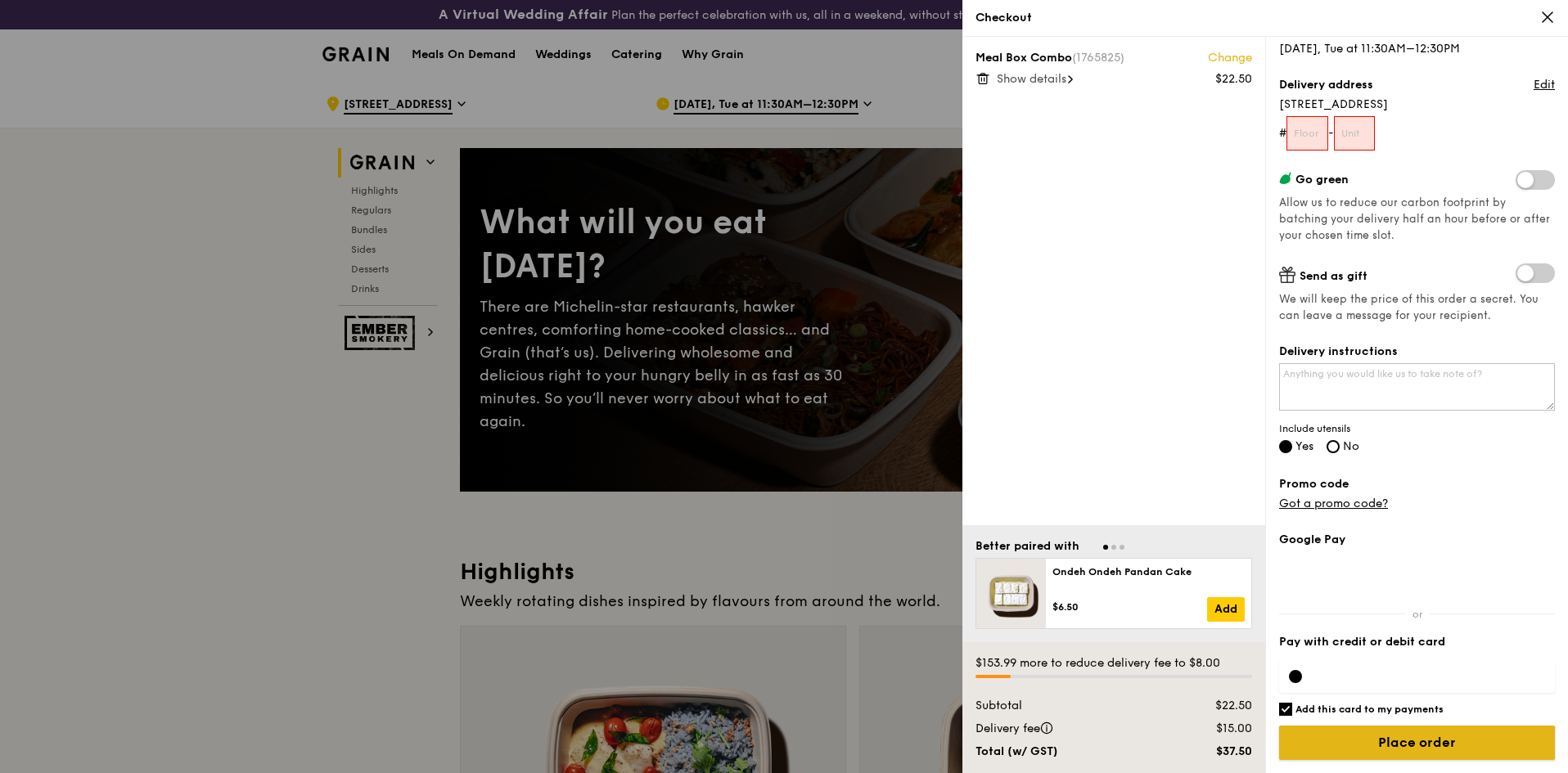
click at [1364, 737] on input "Place order" at bounding box center [1417, 742] width 276 height 34
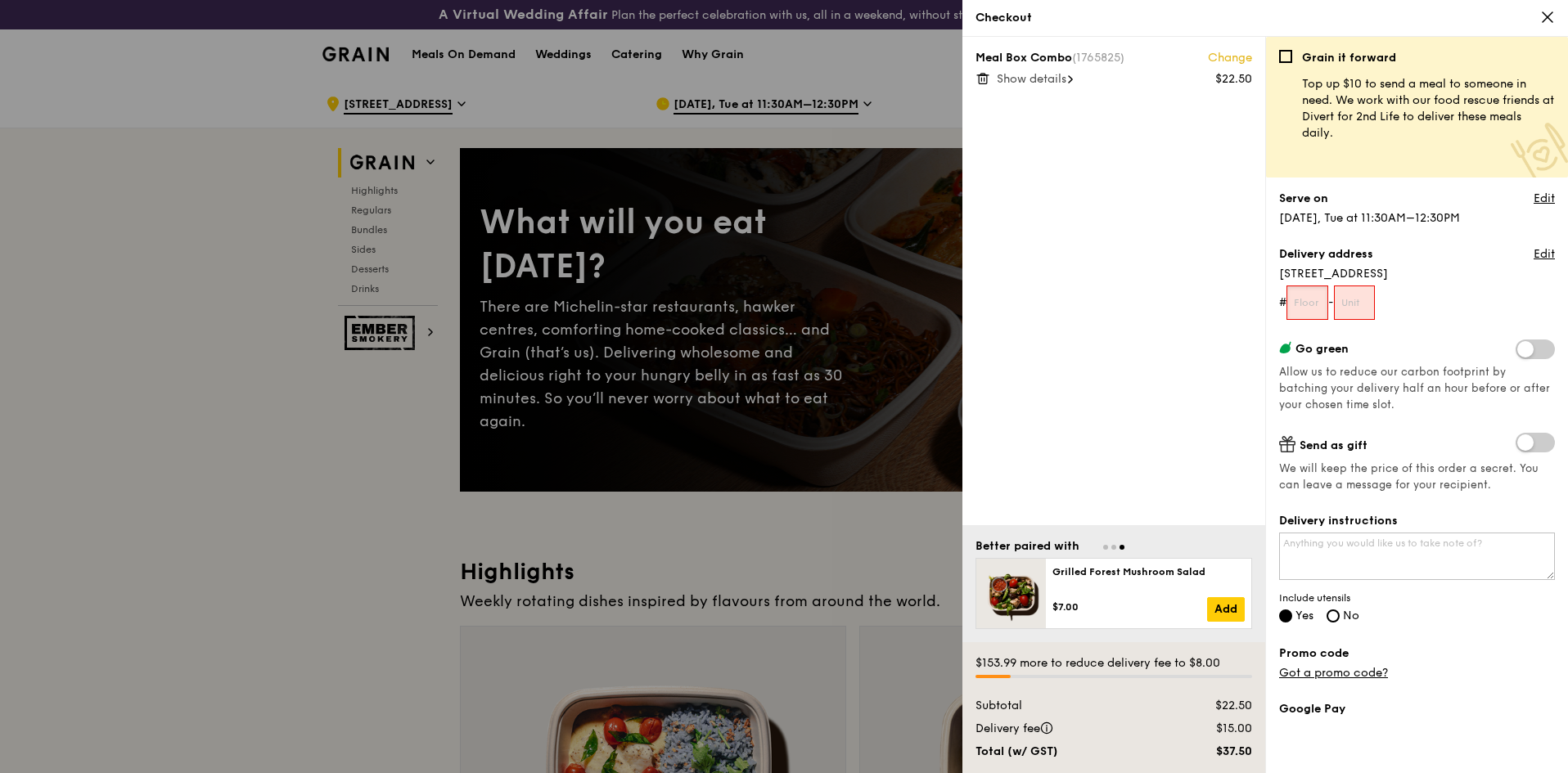
click at [1319, 300] on input "text" at bounding box center [1307, 303] width 42 height 34
type input "NA"
click at [1372, 304] on input "text" at bounding box center [1354, 303] width 42 height 34
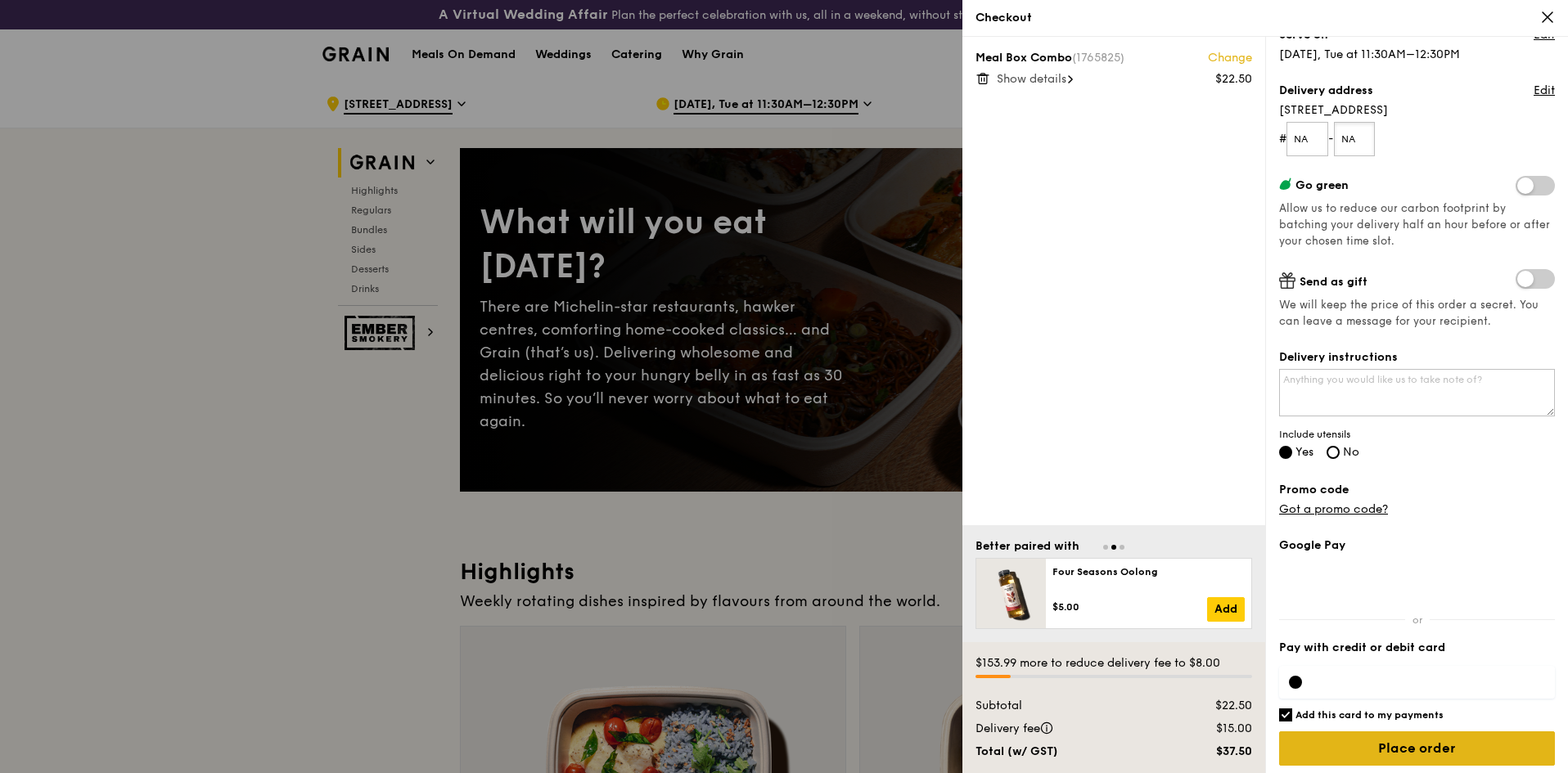
type input "NA"
click at [1420, 747] on input "Place order" at bounding box center [1417, 748] width 276 height 34
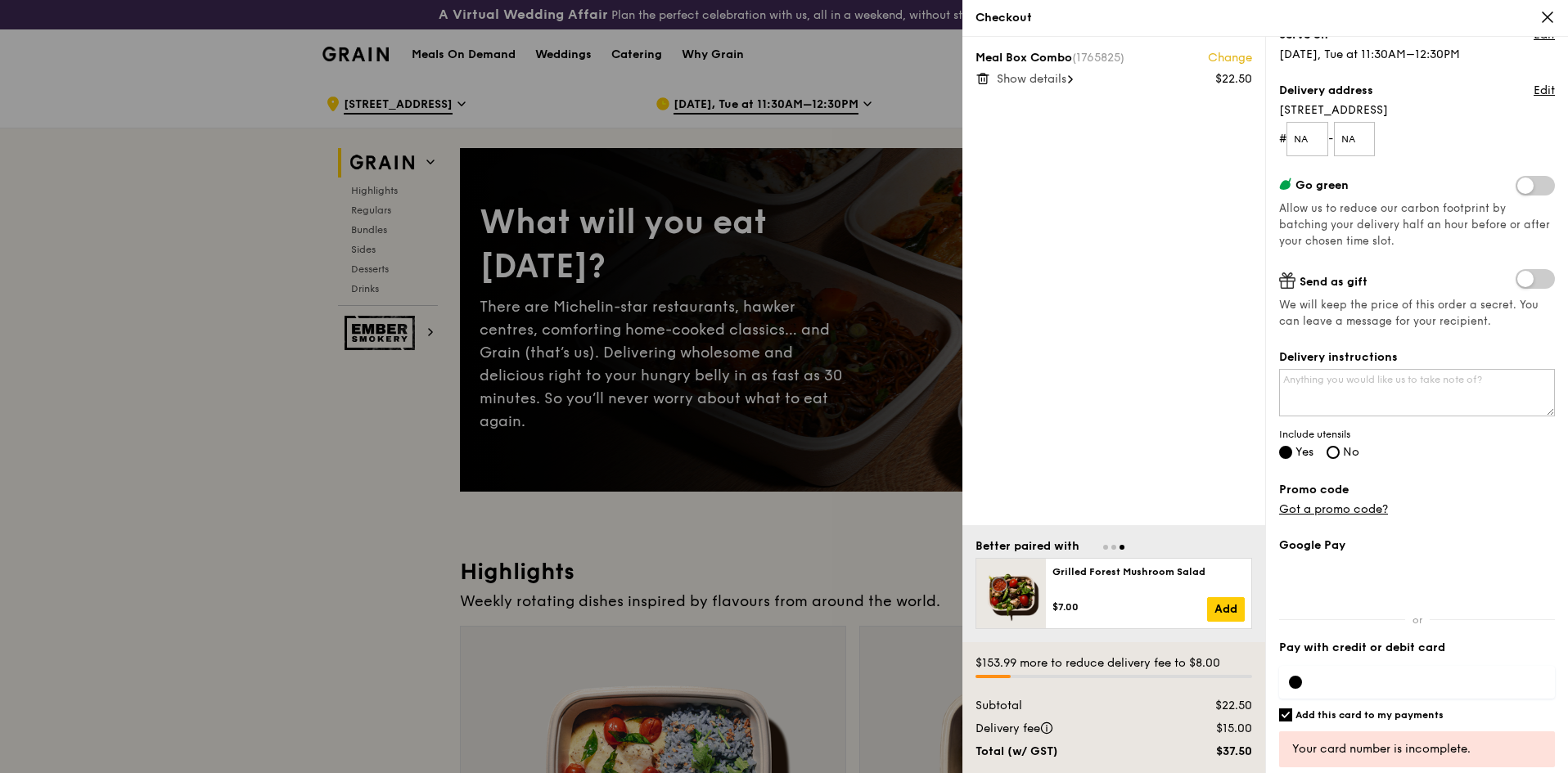
scroll to position [215, 0]
